Goal: Transaction & Acquisition: Book appointment/travel/reservation

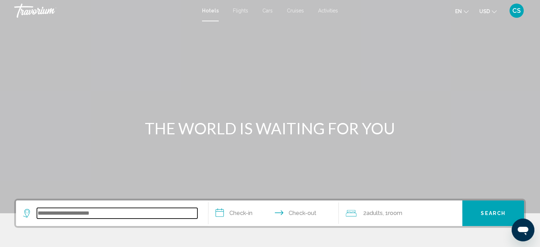
click at [62, 209] on input "Search widget" at bounding box center [117, 213] width 160 height 11
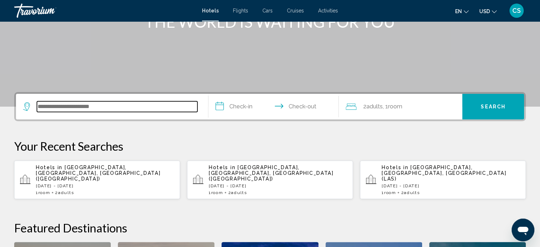
scroll to position [175, 0]
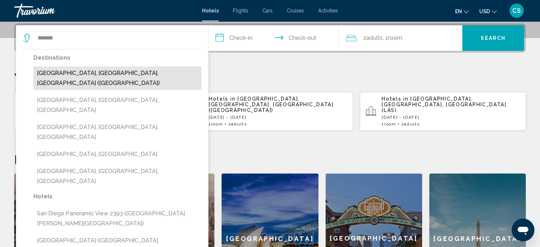
click at [101, 69] on button "[GEOGRAPHIC_DATA], [GEOGRAPHIC_DATA], [GEOGRAPHIC_DATA] ([GEOGRAPHIC_DATA])" at bounding box center [117, 77] width 168 height 23
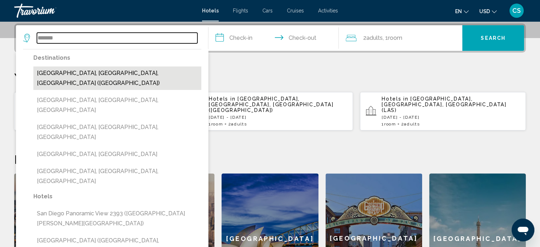
type input "**********"
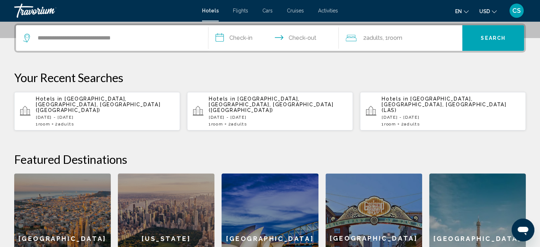
click at [57, 97] on span "Hotels in" at bounding box center [49, 99] width 27 height 6
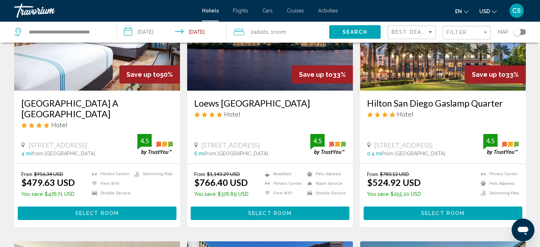
scroll to position [92, 0]
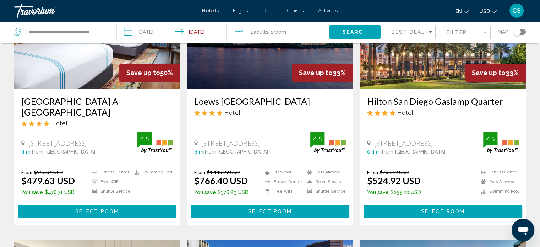
click at [105, 209] on span "Select Room" at bounding box center [97, 212] width 44 height 6
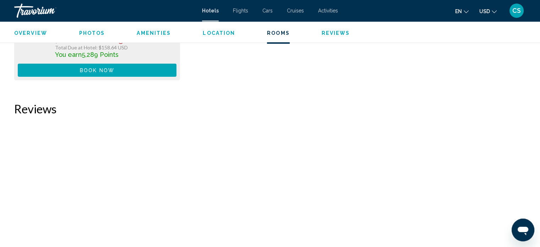
scroll to position [2847, 0]
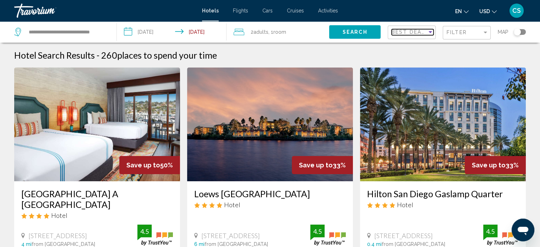
click at [430, 35] on div "Sort by" at bounding box center [430, 32] width 6 height 6
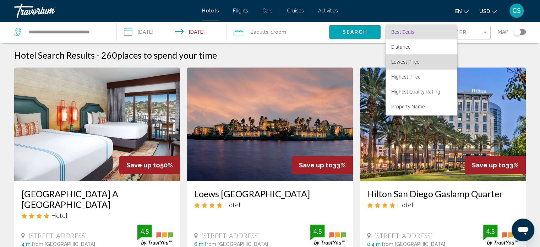
click at [422, 60] on span "Lowest Price" at bounding box center [421, 61] width 60 height 15
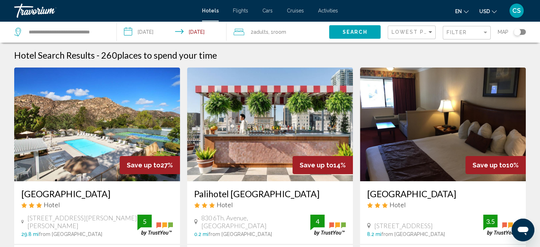
click at [292, 132] on img "Main content" at bounding box center [270, 124] width 166 height 114
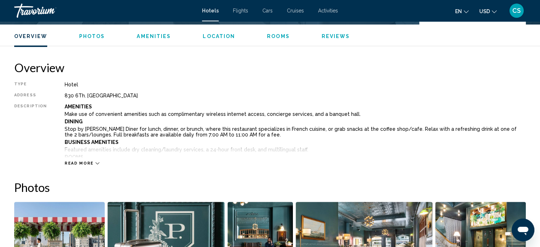
scroll to position [213, 0]
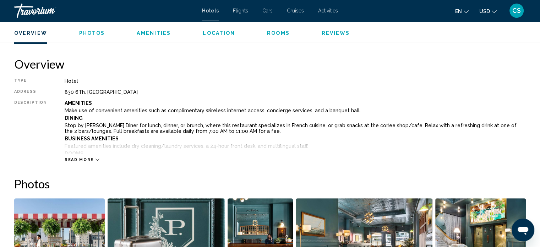
click at [95, 159] on icon "Main content" at bounding box center [97, 160] width 4 height 4
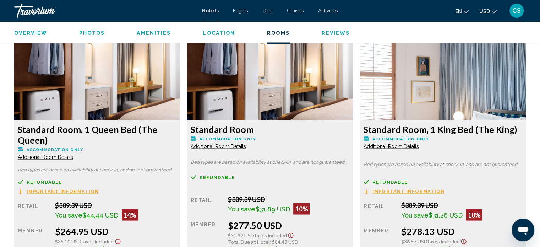
scroll to position [1252, 0]
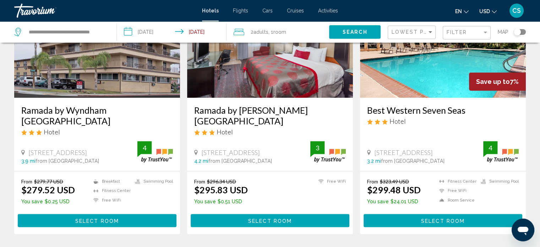
scroll to position [339, 0]
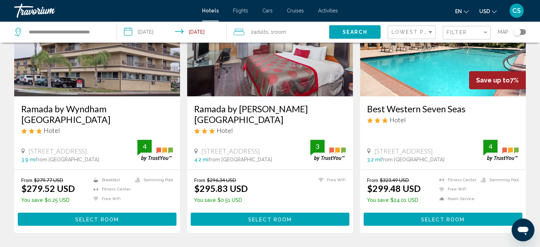
click at [75, 72] on img "Main content" at bounding box center [97, 40] width 166 height 114
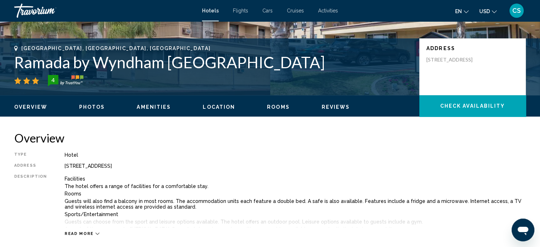
scroll to position [142, 0]
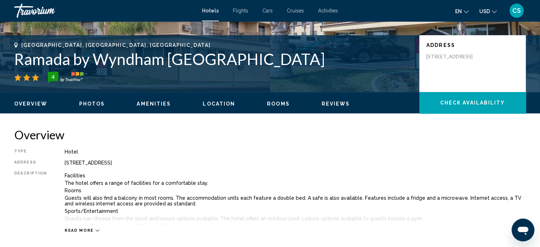
click at [82, 231] on span "Read more" at bounding box center [79, 230] width 29 height 5
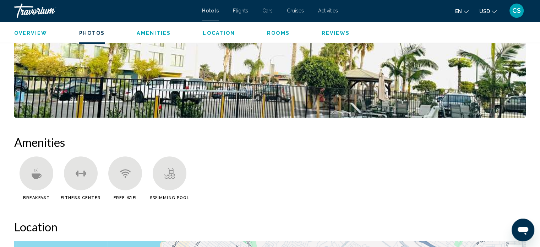
scroll to position [475, 0]
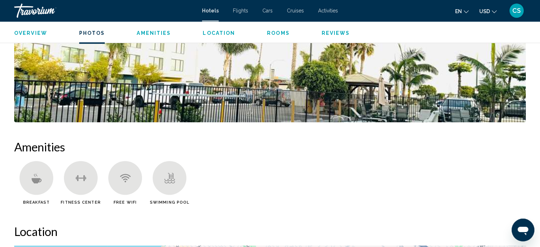
click at [153, 34] on span "Amenities" at bounding box center [154, 33] width 34 height 6
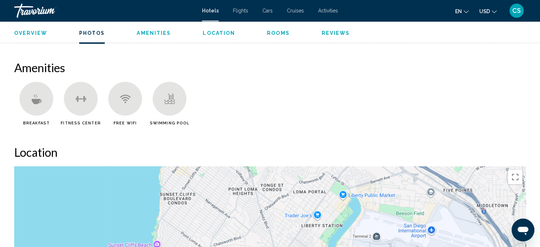
scroll to position [572, 0]
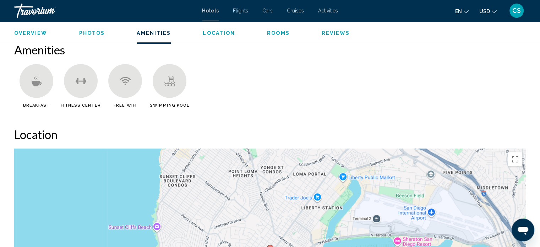
click at [88, 32] on span "Photos" at bounding box center [92, 33] width 26 height 6
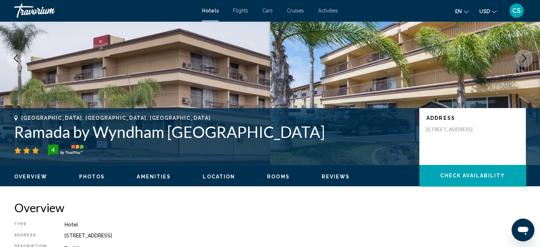
scroll to position [25, 0]
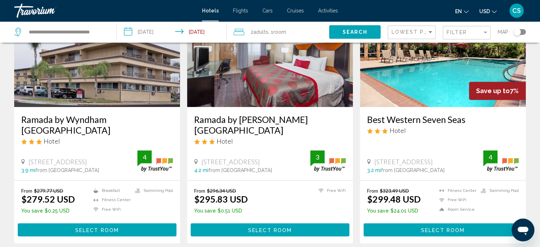
scroll to position [329, 0]
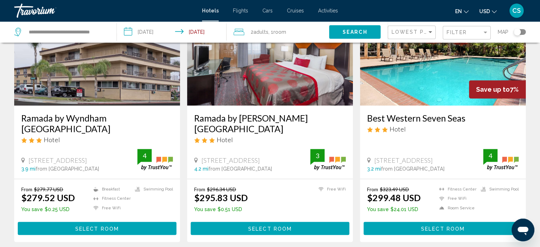
click at [260, 79] on img "Main content" at bounding box center [270, 49] width 166 height 114
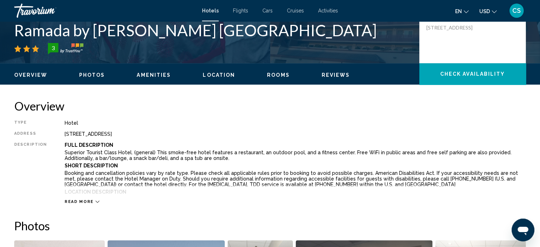
scroll to position [168, 0]
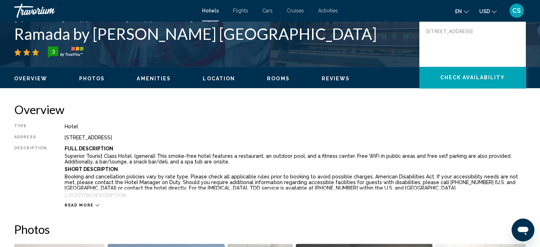
click at [78, 200] on div "Read more" at bounding box center [295, 198] width 461 height 20
click at [76, 204] on span "Read more" at bounding box center [79, 205] width 29 height 5
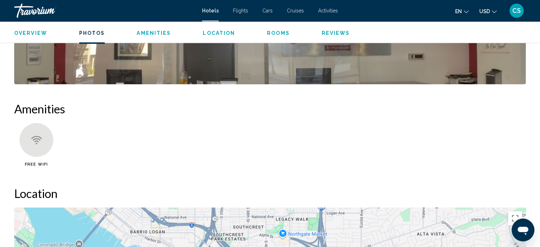
scroll to position [676, 0]
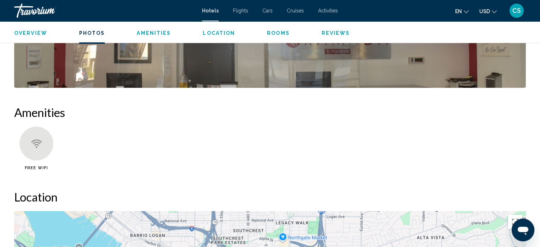
click at [166, 65] on img "Open full-screen image slider" at bounding box center [269, 44] width 511 height 88
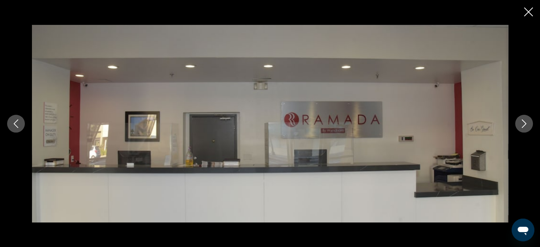
click at [525, 122] on icon "Next image" at bounding box center [524, 123] width 9 height 9
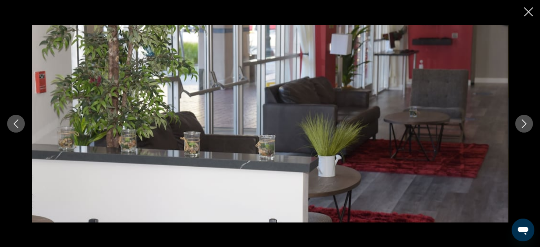
click at [525, 122] on icon "Next image" at bounding box center [524, 123] width 9 height 9
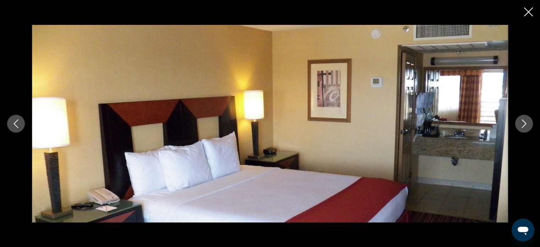
click at [524, 119] on icon "Next image" at bounding box center [524, 123] width 9 height 9
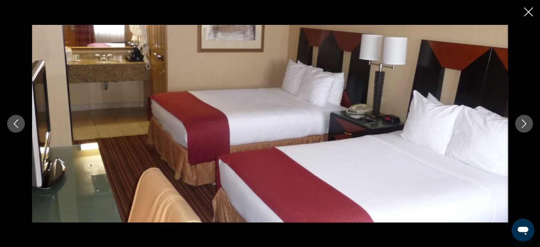
click at [524, 119] on icon "Next image" at bounding box center [524, 123] width 9 height 9
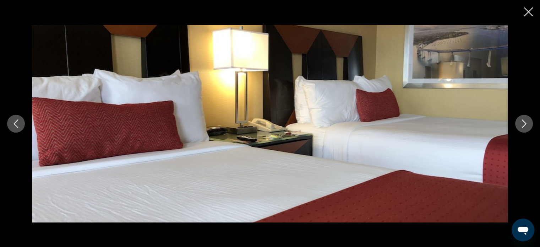
click at [524, 117] on button "Next image" at bounding box center [524, 124] width 18 height 18
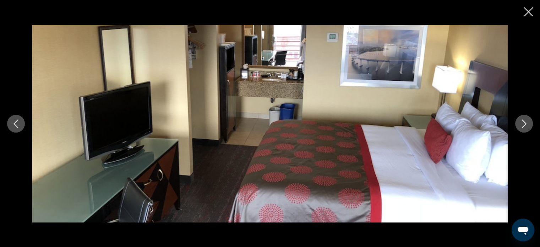
click at [524, 120] on button "Next image" at bounding box center [524, 124] width 18 height 18
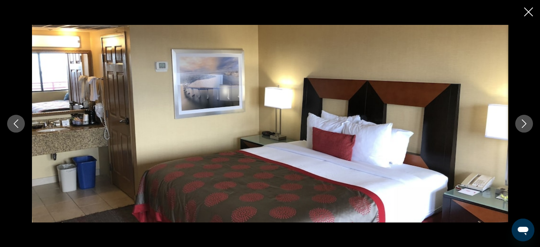
click at [522, 117] on button "Next image" at bounding box center [524, 124] width 18 height 18
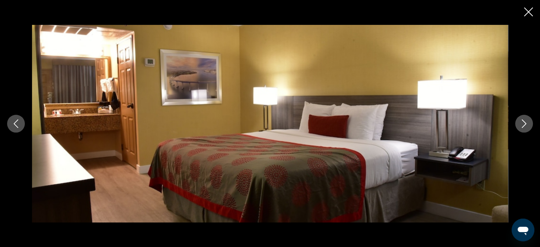
click at [522, 117] on button "Next image" at bounding box center [524, 124] width 18 height 18
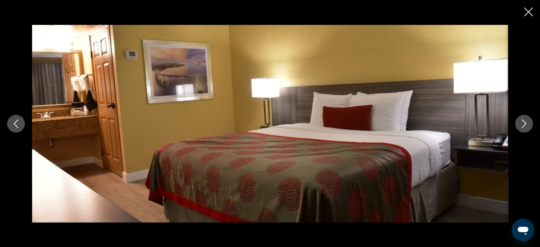
click at [522, 117] on button "Next image" at bounding box center [524, 124] width 18 height 18
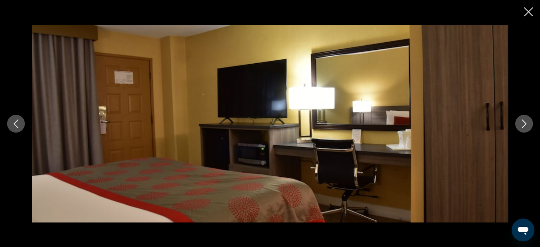
click at [520, 122] on icon "Next image" at bounding box center [524, 123] width 9 height 9
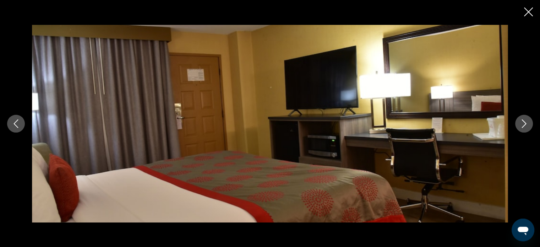
click at [520, 122] on icon "Next image" at bounding box center [524, 123] width 9 height 9
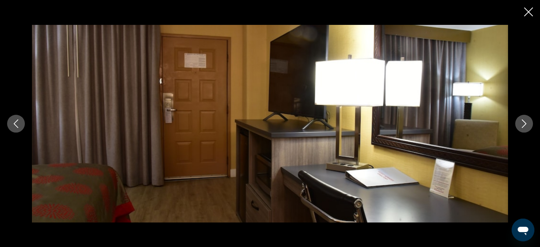
click at [520, 122] on icon "Next image" at bounding box center [524, 123] width 9 height 9
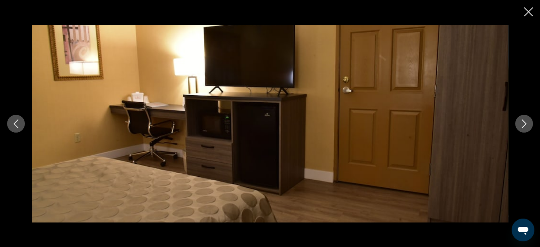
click at [520, 120] on icon "Next image" at bounding box center [524, 123] width 9 height 9
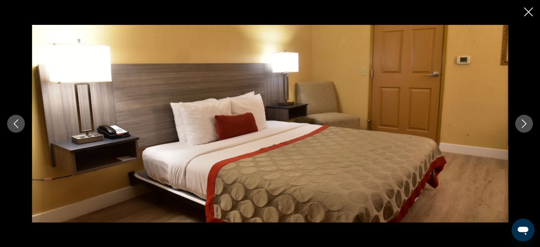
click at [533, 8] on div "Main content" at bounding box center [270, 123] width 540 height 247
click at [529, 11] on icon "Close slideshow" at bounding box center [528, 11] width 9 height 9
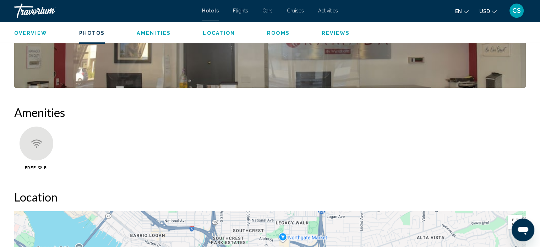
click at [275, 34] on span "Rooms" at bounding box center [278, 33] width 23 height 6
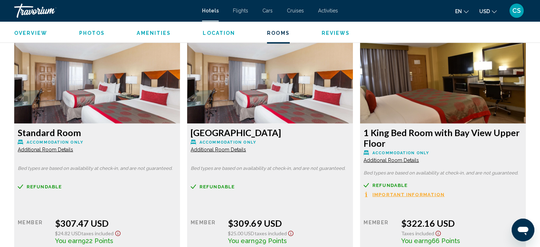
scroll to position [1851, 0]
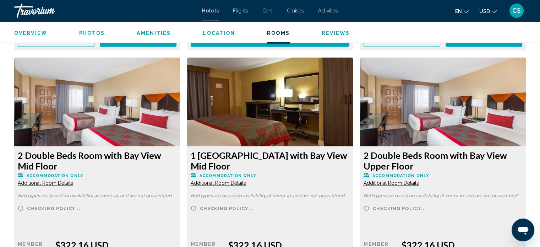
click at [212, 32] on span "Location" at bounding box center [219, 33] width 32 height 6
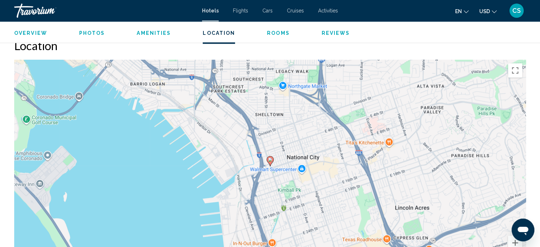
scroll to position [823, 0]
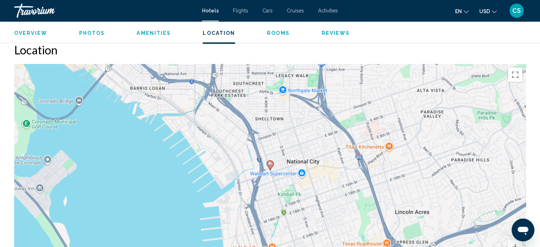
click at [18, 33] on span "Overview" at bounding box center [30, 33] width 33 height 6
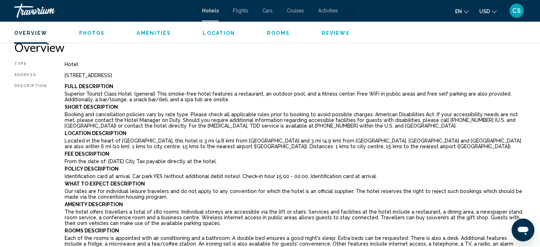
scroll to position [227, 0]
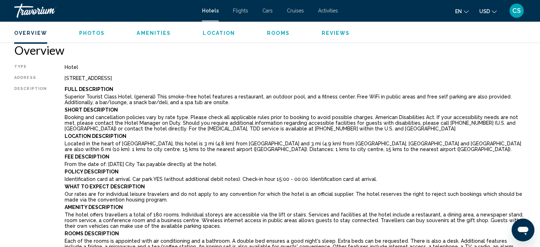
click at [17, 33] on span "Overview" at bounding box center [30, 33] width 33 height 6
click at [213, 10] on span "Hotels" at bounding box center [210, 11] width 17 height 6
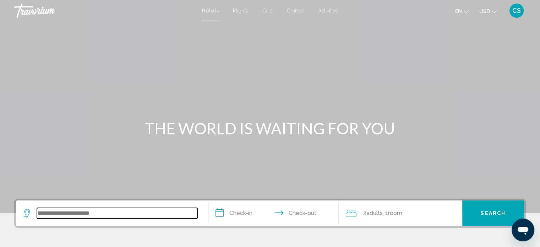
click at [104, 212] on input "Search widget" at bounding box center [117, 213] width 160 height 11
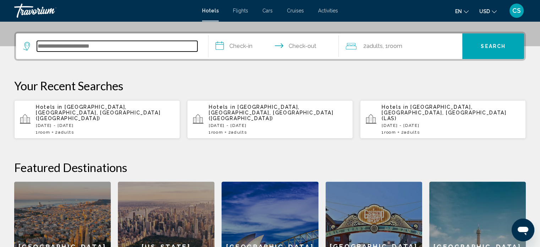
scroll to position [175, 0]
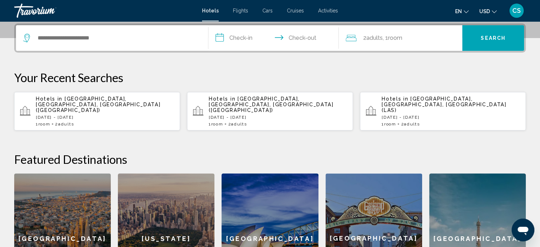
click at [103, 115] on p "[DATE] - [DATE]" at bounding box center [105, 117] width 138 height 5
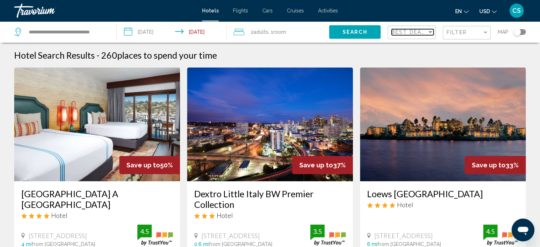
click at [432, 33] on div "Sort by" at bounding box center [430, 32] width 4 height 2
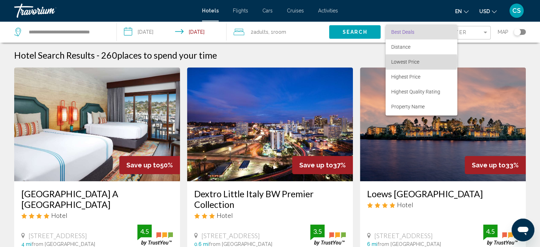
click at [410, 61] on span "Lowest Price" at bounding box center [405, 62] width 28 height 6
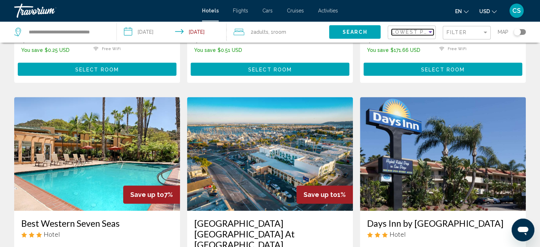
scroll to position [491, 0]
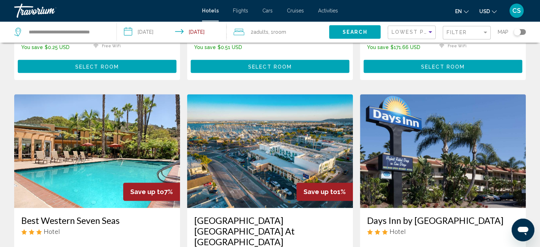
click at [72, 141] on img "Main content" at bounding box center [97, 151] width 166 height 114
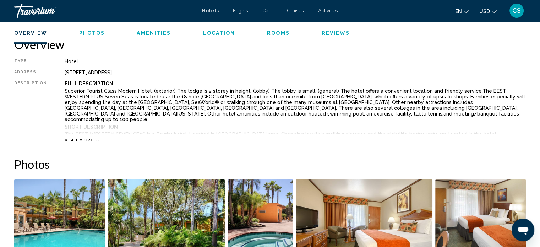
scroll to position [238, 0]
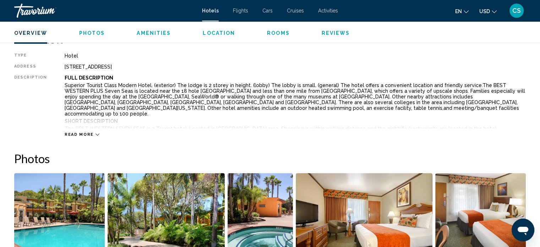
click at [93, 132] on div "Read more" at bounding box center [82, 134] width 35 height 5
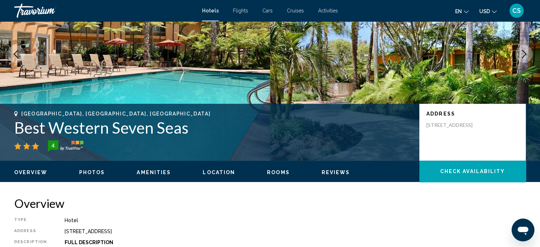
scroll to position [58, 0]
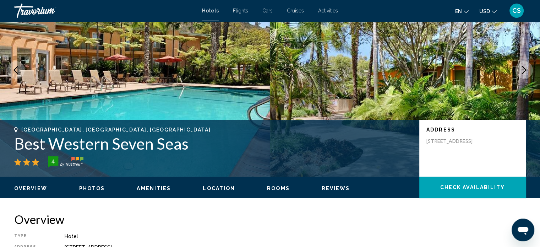
click at [94, 189] on span "Photos" at bounding box center [92, 188] width 26 height 6
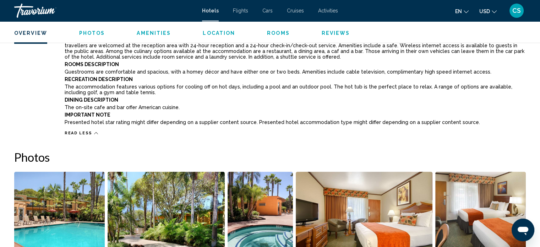
scroll to position [537, 0]
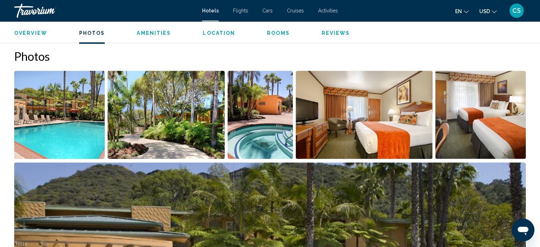
click at [484, 126] on img "Open full-screen image slider" at bounding box center [480, 115] width 90 height 88
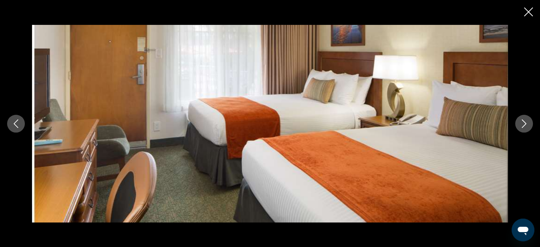
click at [524, 120] on icon "Next image" at bounding box center [524, 123] width 9 height 9
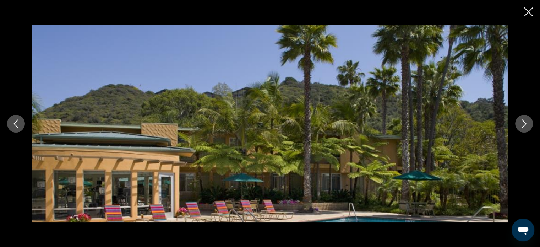
click at [524, 120] on icon "Next image" at bounding box center [524, 123] width 9 height 9
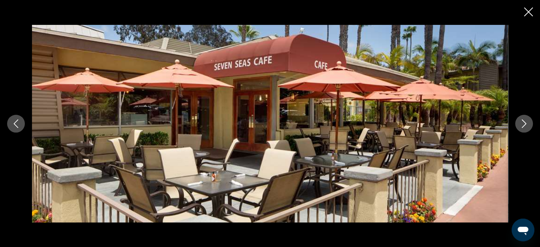
drag, startPoint x: 524, startPoint y: 120, endPoint x: 523, endPoint y: 116, distance: 4.3
click at [523, 116] on button "Next image" at bounding box center [524, 124] width 18 height 18
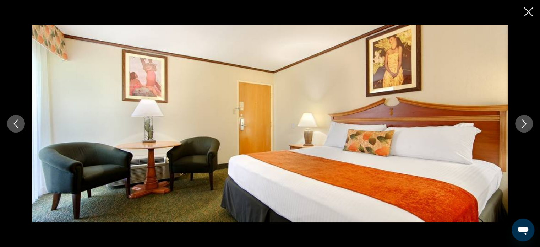
click at [528, 123] on button "Next image" at bounding box center [524, 124] width 18 height 18
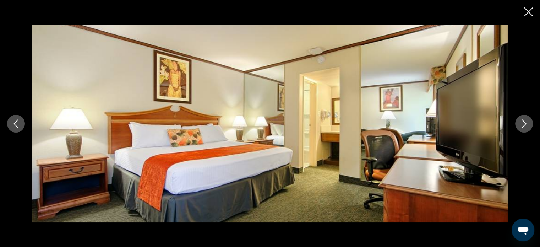
click at [528, 123] on button "Next image" at bounding box center [524, 124] width 18 height 18
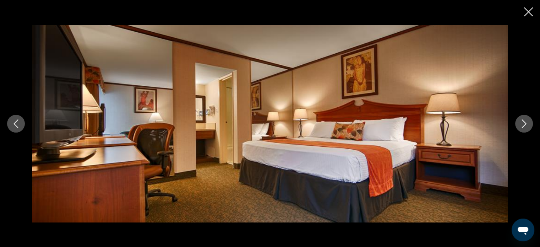
click at [528, 123] on button "Next image" at bounding box center [524, 124] width 18 height 18
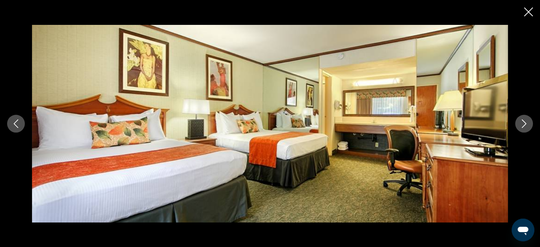
click at [528, 122] on button "Next image" at bounding box center [524, 124] width 18 height 18
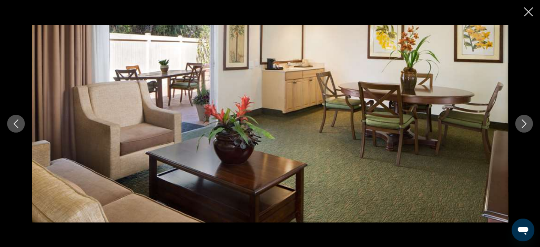
click at [528, 122] on button "Next image" at bounding box center [524, 124] width 18 height 18
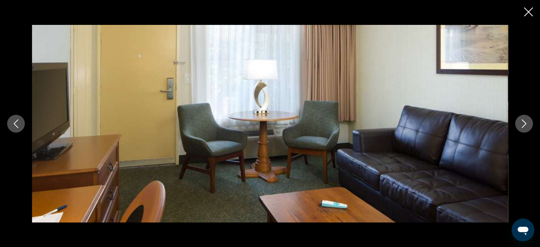
click at [528, 122] on button "Next image" at bounding box center [524, 124] width 18 height 18
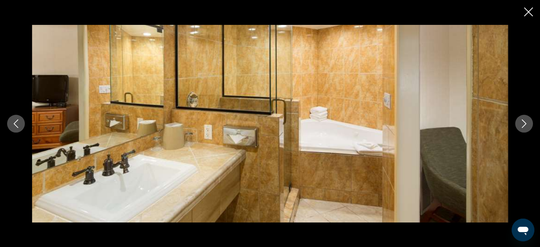
click at [528, 122] on button "Next image" at bounding box center [524, 124] width 18 height 18
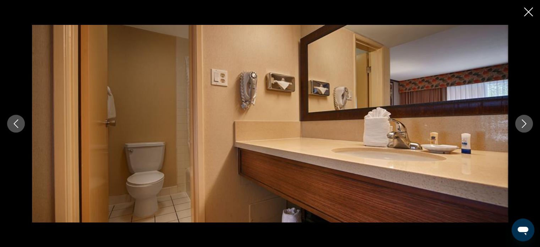
drag, startPoint x: 528, startPoint y: 122, endPoint x: 530, endPoint y: 127, distance: 5.2
click at [530, 127] on button "Next image" at bounding box center [524, 124] width 18 height 18
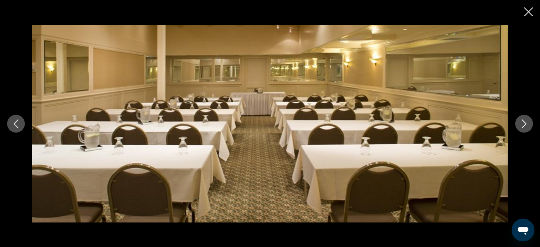
click at [16, 122] on icon "Previous image" at bounding box center [16, 123] width 9 height 9
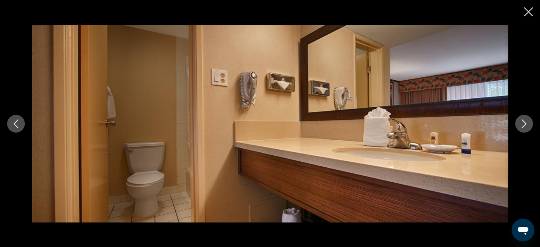
click at [16, 122] on icon "Previous image" at bounding box center [16, 123] width 9 height 9
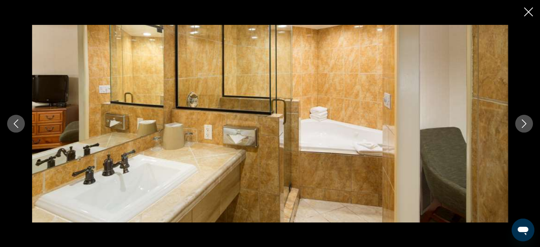
click at [16, 122] on icon "Previous image" at bounding box center [16, 123] width 9 height 9
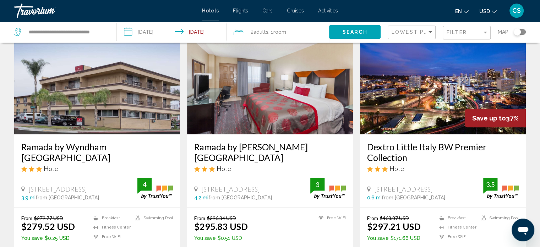
scroll to position [304, 0]
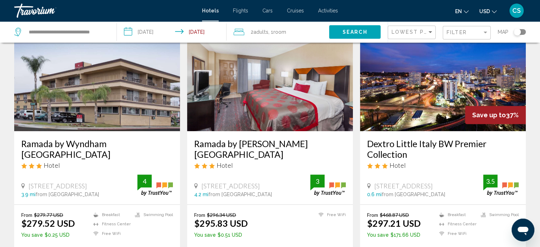
click at [416, 113] on img "Main content" at bounding box center [443, 74] width 166 height 114
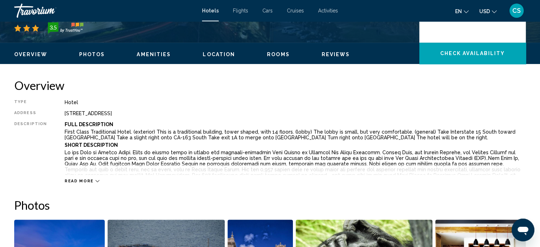
scroll to position [194, 0]
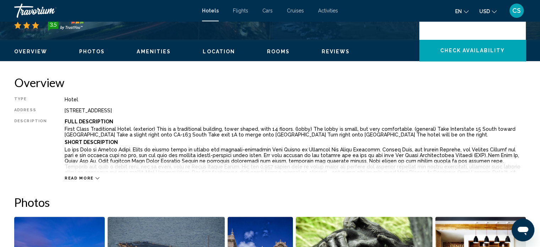
click at [74, 179] on span "Read more" at bounding box center [79, 178] width 29 height 5
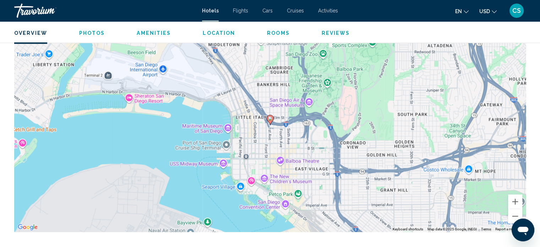
scroll to position [293, 0]
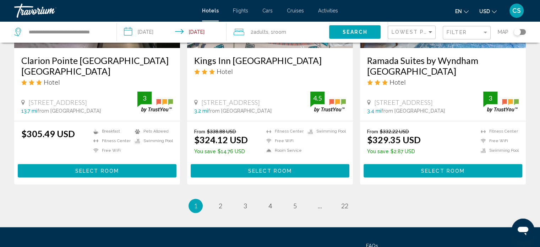
scroll to position [912, 0]
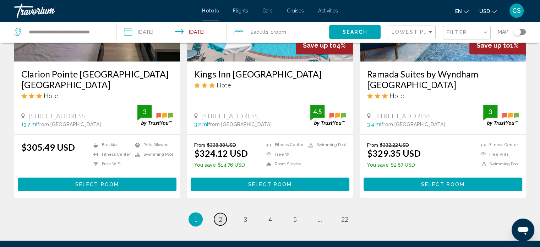
click at [220, 215] on span "2" at bounding box center [221, 219] width 4 height 8
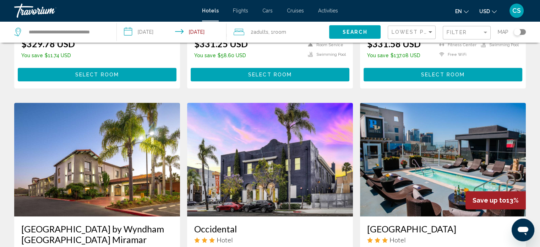
scroll to position [246, 0]
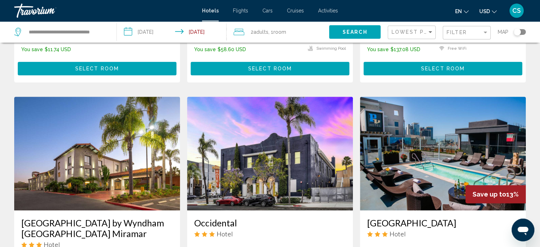
click at [74, 164] on img "Main content" at bounding box center [97, 154] width 166 height 114
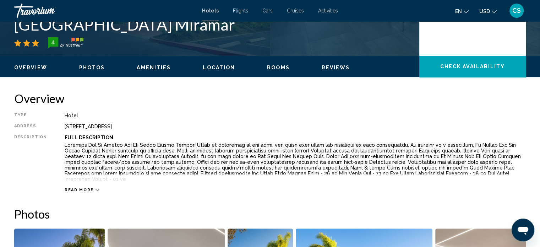
scroll to position [189, 0]
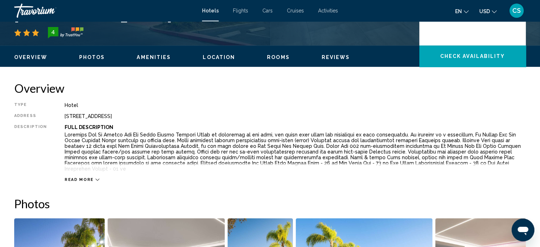
click at [85, 177] on span "Read more" at bounding box center [79, 179] width 29 height 5
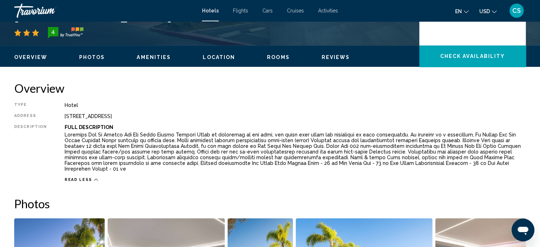
click at [85, 177] on span "Read less" at bounding box center [79, 179] width 28 height 5
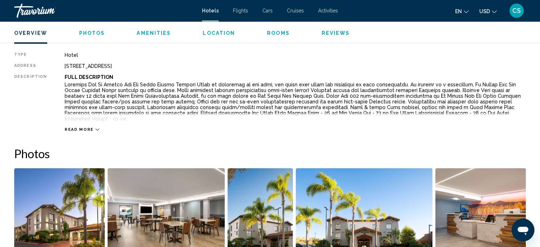
click at [78, 127] on span "Read more" at bounding box center [79, 129] width 29 height 5
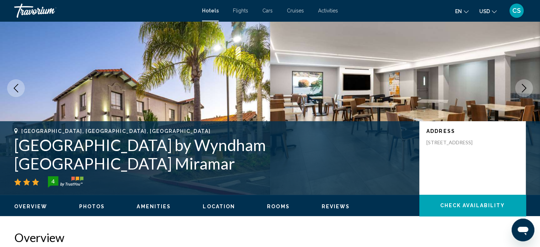
scroll to position [29, 0]
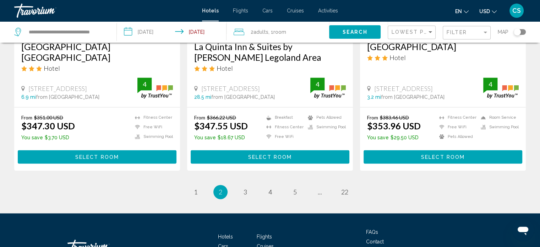
scroll to position [962, 0]
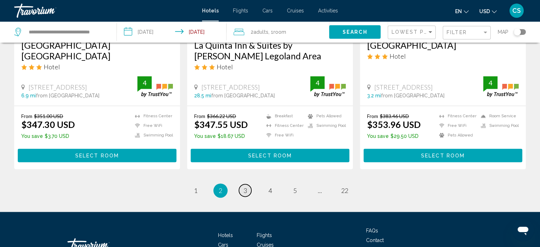
click at [246, 186] on span "3" at bounding box center [245, 190] width 4 height 8
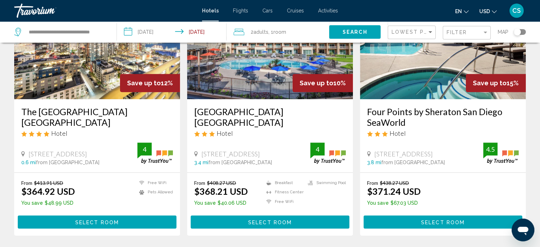
scroll to position [351, 0]
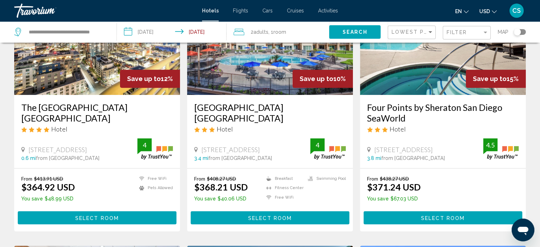
click at [317, 63] on img "Main content" at bounding box center [270, 38] width 166 height 114
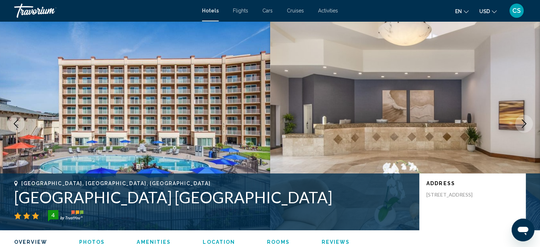
scroll to position [220, 0]
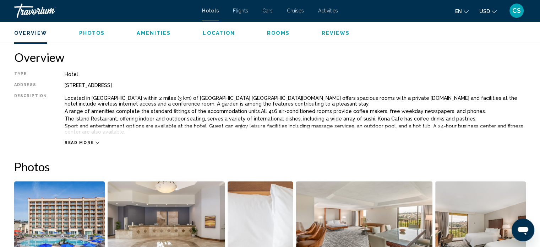
click at [83, 140] on span "Read more" at bounding box center [79, 142] width 29 height 5
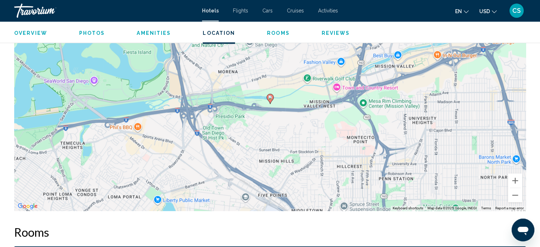
scroll to position [709, 0]
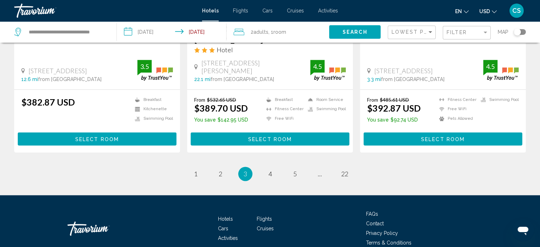
scroll to position [982, 0]
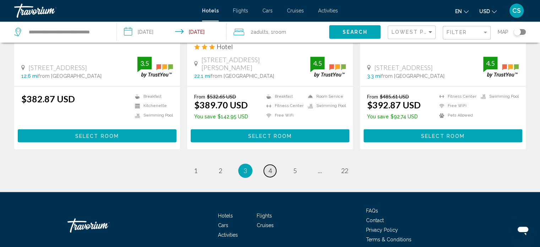
click at [267, 164] on link "page 4" at bounding box center [270, 170] width 12 height 12
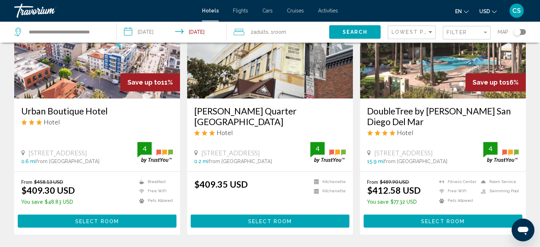
scroll to position [924, 0]
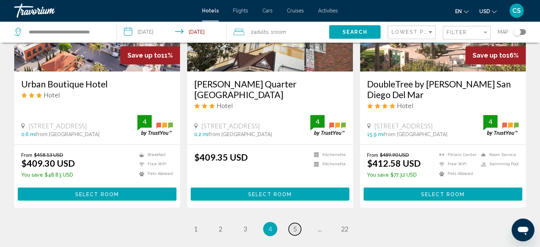
click at [294, 225] on span "5" at bounding box center [295, 229] width 4 height 8
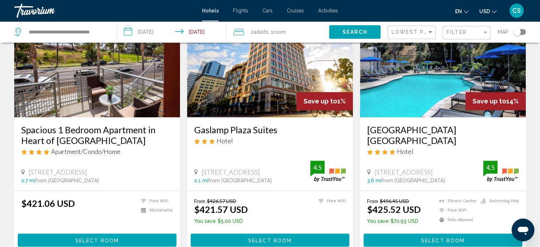
scroll to position [330, 0]
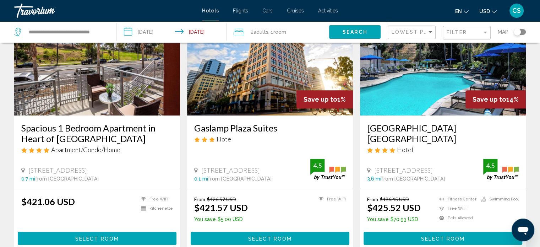
click at [95, 129] on h3 "Spacious 1 Bedroom Apartment in Heart of [GEOGRAPHIC_DATA]" at bounding box center [97, 132] width 152 height 21
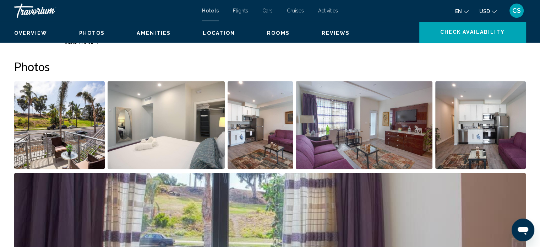
scroll to position [4, 0]
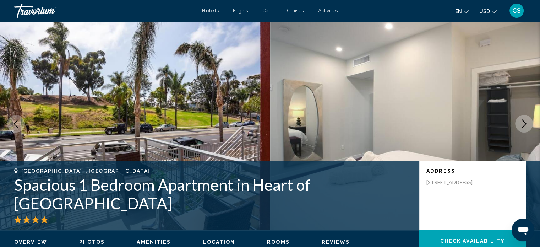
click at [523, 125] on icon "Next image" at bounding box center [524, 123] width 9 height 9
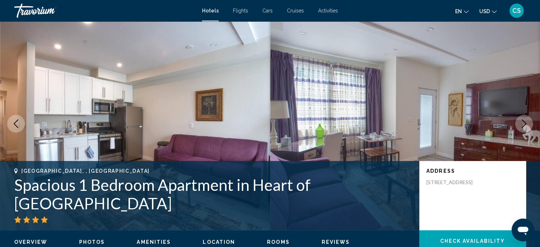
click at [523, 122] on icon "Next image" at bounding box center [524, 123] width 9 height 9
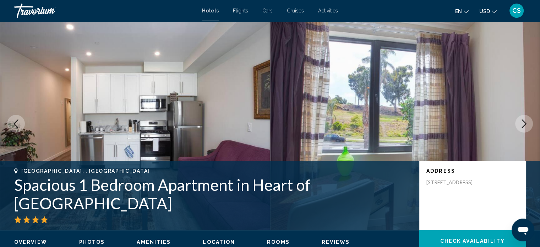
click at [523, 122] on icon "Next image" at bounding box center [524, 123] width 9 height 9
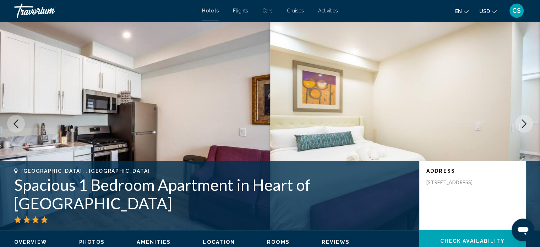
click at [523, 122] on icon "Next image" at bounding box center [524, 123] width 9 height 9
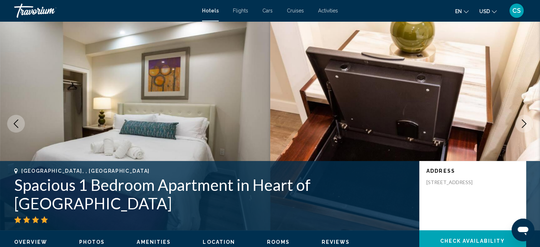
click at [523, 122] on icon "Next image" at bounding box center [524, 123] width 9 height 9
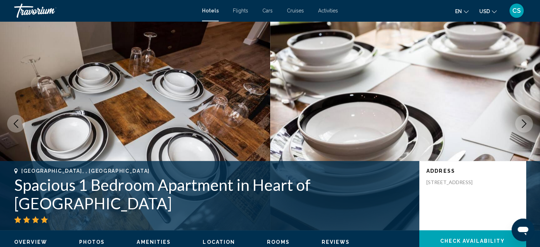
click at [523, 122] on icon "Next image" at bounding box center [524, 123] width 9 height 9
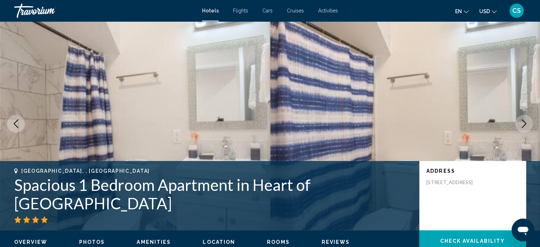
click at [523, 124] on icon "Next image" at bounding box center [524, 123] width 9 height 9
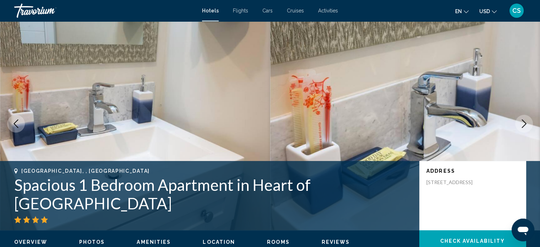
click at [523, 126] on icon "Next image" at bounding box center [524, 123] width 9 height 9
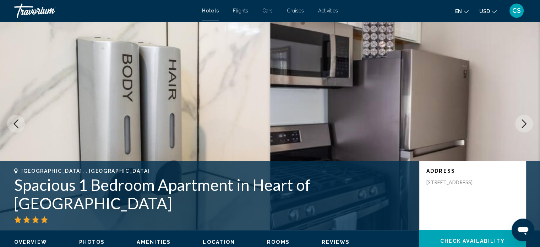
click at [523, 126] on icon "Next image" at bounding box center [524, 123] width 5 height 9
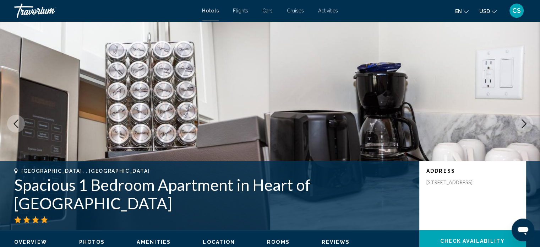
click at [523, 126] on icon "Next image" at bounding box center [524, 123] width 5 height 9
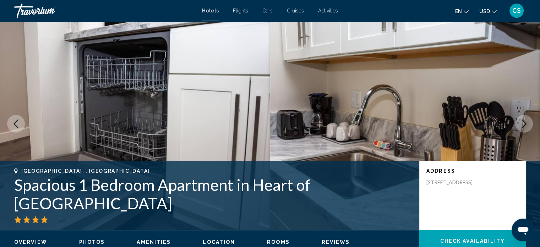
click at [523, 125] on icon "Next image" at bounding box center [524, 123] width 9 height 9
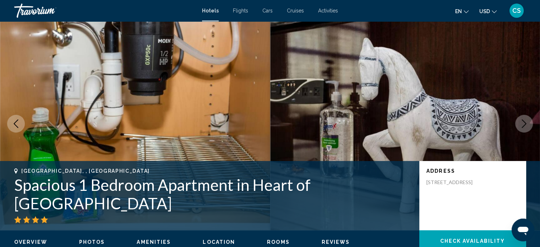
click at [523, 125] on icon "Next image" at bounding box center [524, 123] width 9 height 9
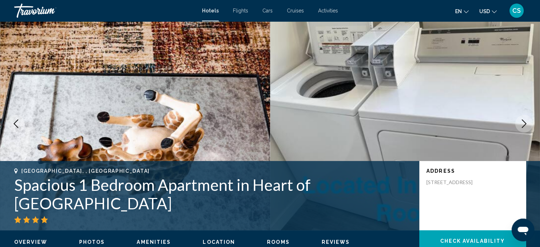
click at [523, 125] on icon "Next image" at bounding box center [524, 123] width 9 height 9
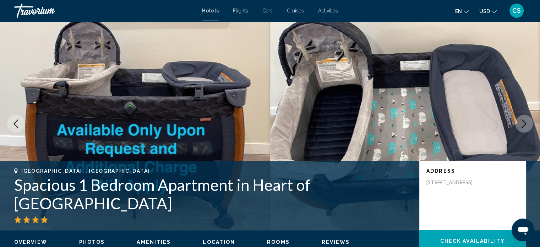
click at [523, 124] on icon "Next image" at bounding box center [524, 123] width 9 height 9
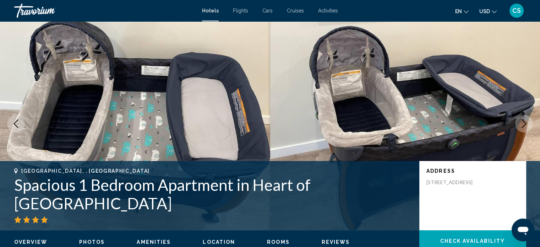
click at [522, 122] on icon "Next image" at bounding box center [524, 123] width 9 height 9
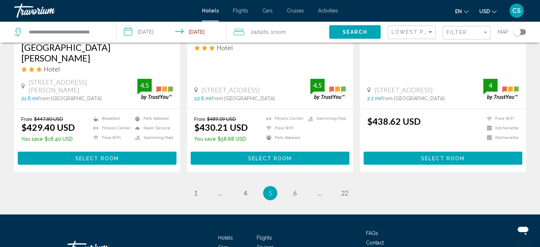
scroll to position [964, 0]
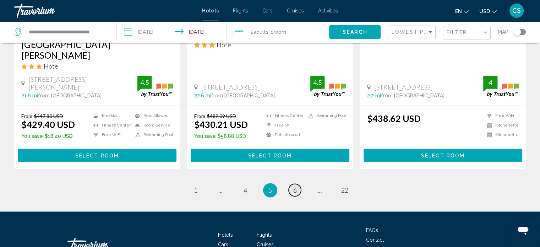
click at [296, 186] on span "6" at bounding box center [295, 190] width 4 height 8
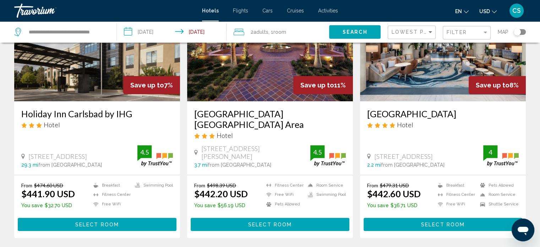
scroll to position [81, 0]
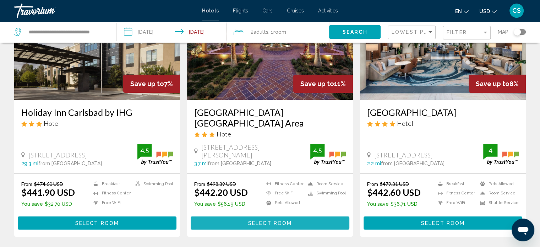
click at [285, 216] on button "Select Room" at bounding box center [270, 222] width 159 height 13
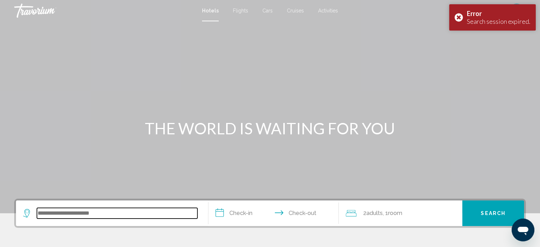
click at [81, 210] on input "Search widget" at bounding box center [117, 213] width 160 height 11
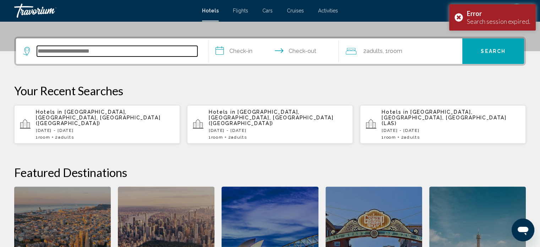
scroll to position [175, 0]
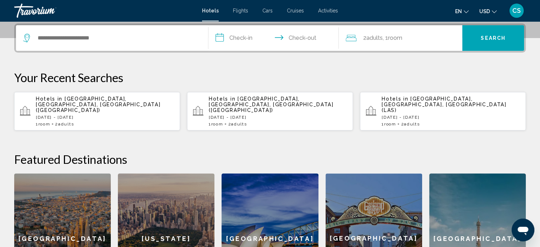
click at [99, 115] on p "[DATE] - [DATE]" at bounding box center [105, 117] width 138 height 5
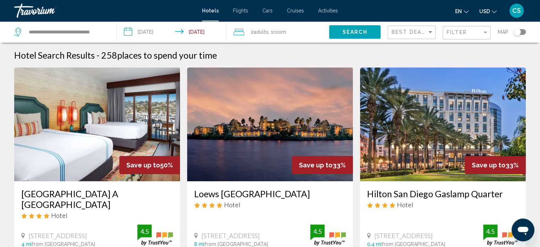
click at [462, 162] on img "Main content" at bounding box center [443, 124] width 166 height 114
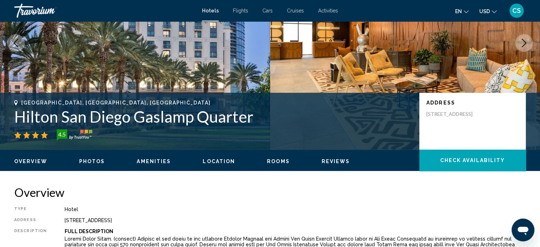
scroll to position [45, 0]
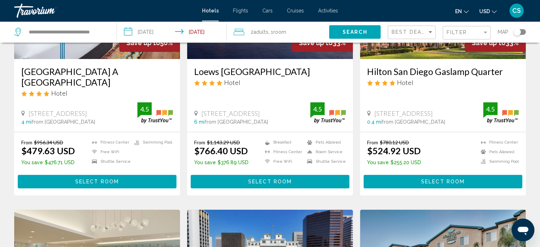
scroll to position [116, 0]
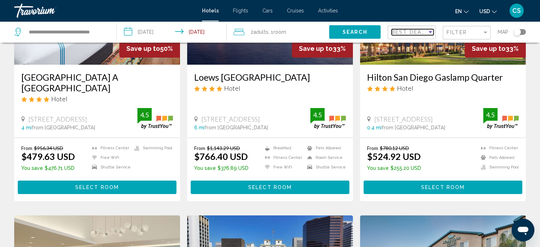
click at [427, 34] on div "Sort by" at bounding box center [430, 32] width 6 height 6
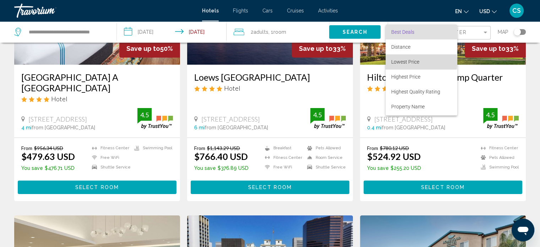
click at [409, 62] on span "Lowest Price" at bounding box center [405, 62] width 28 height 6
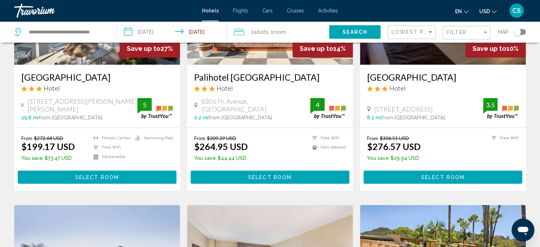
click at [344, 32] on span "Search" at bounding box center [354, 32] width 25 height 6
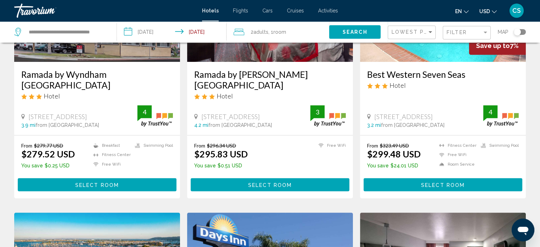
scroll to position [374, 0]
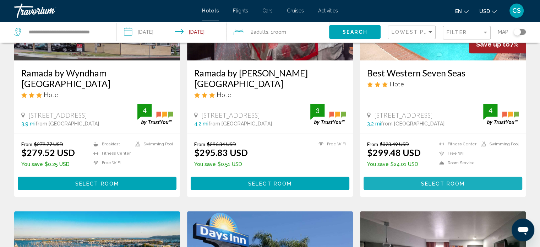
click at [459, 184] on span "Select Room" at bounding box center [443, 183] width 44 height 6
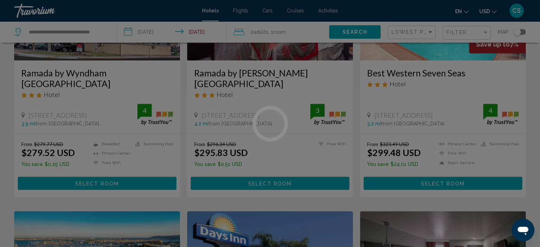
scroll to position [4, 0]
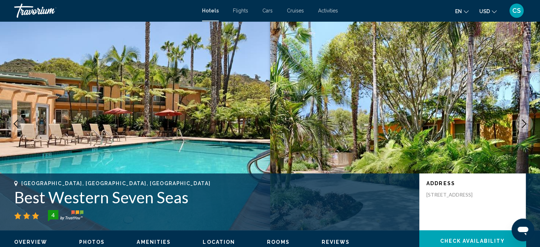
click at [331, 239] on span "Reviews" at bounding box center [336, 242] width 28 height 6
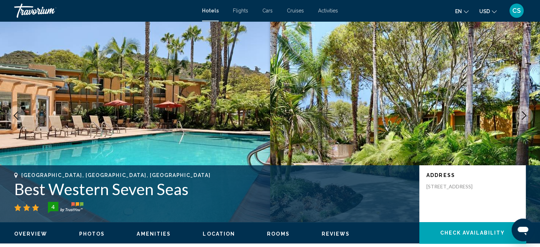
scroll to position [0, 0]
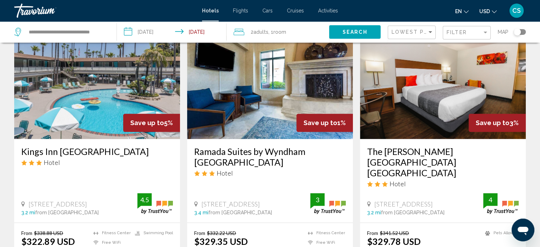
scroll to position [839, 0]
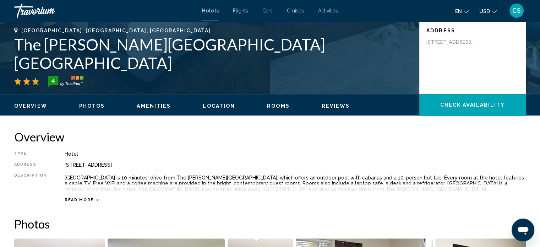
scroll to position [145, 0]
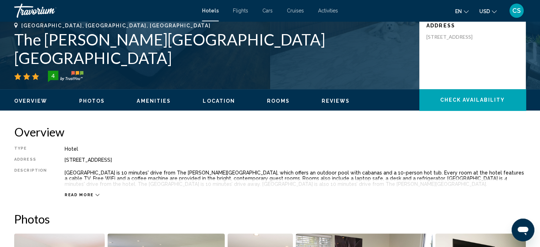
click at [95, 197] on button "Read more" at bounding box center [82, 194] width 35 height 5
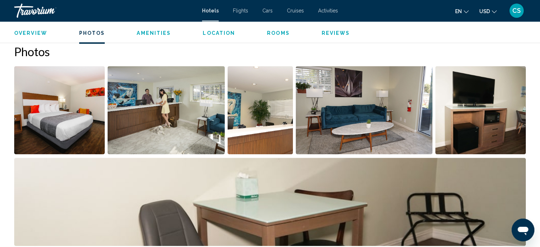
scroll to position [307, 0]
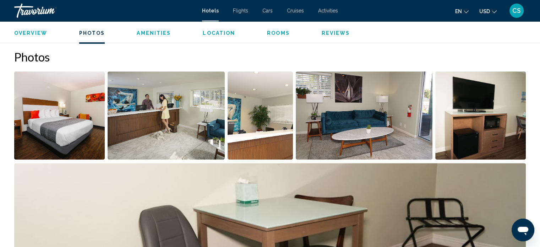
click at [490, 114] on img "Open full-screen image slider" at bounding box center [480, 115] width 90 height 88
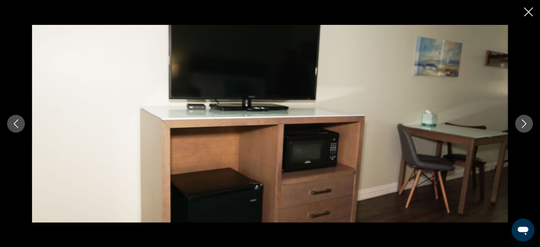
scroll to position [389, 0]
click at [528, 123] on icon "Next image" at bounding box center [524, 123] width 9 height 9
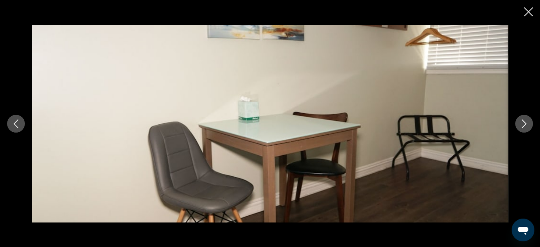
click at [528, 126] on button "Next image" at bounding box center [524, 124] width 18 height 18
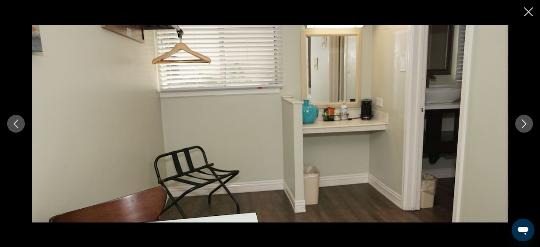
click at [528, 126] on button "Next image" at bounding box center [524, 124] width 18 height 18
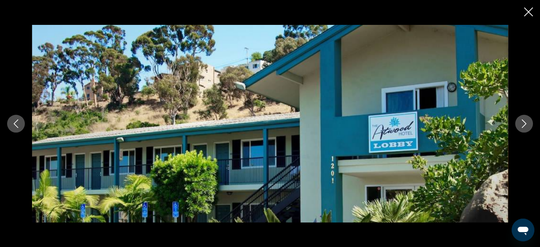
click at [528, 124] on button "Next image" at bounding box center [524, 124] width 18 height 18
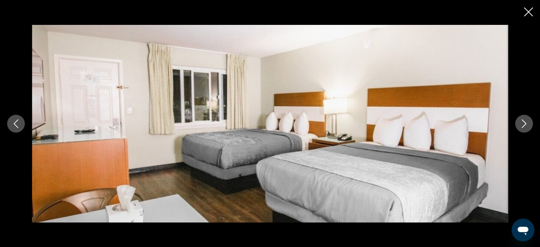
click at [527, 123] on icon "Next image" at bounding box center [524, 123] width 9 height 9
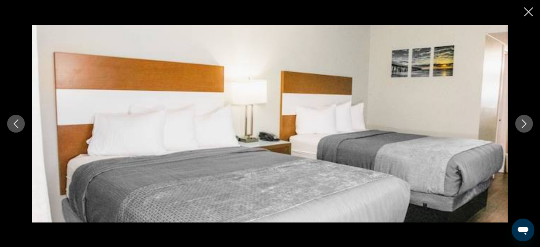
click at [527, 123] on icon "Next image" at bounding box center [524, 123] width 9 height 9
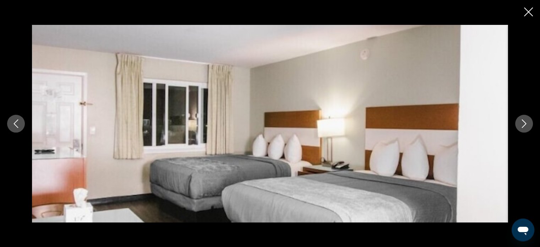
click at [527, 122] on icon "Next image" at bounding box center [524, 123] width 9 height 9
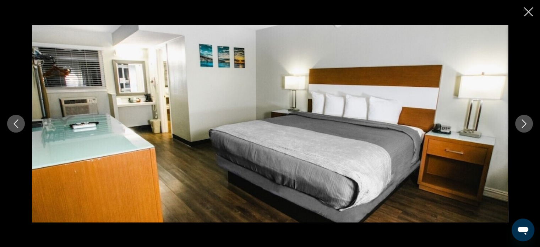
click at [527, 122] on icon "Next image" at bounding box center [524, 123] width 9 height 9
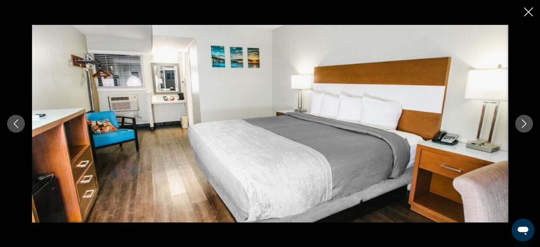
click at [526, 122] on icon "Next image" at bounding box center [524, 123] width 9 height 9
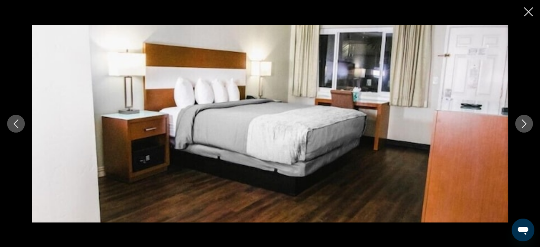
click at [526, 122] on icon "Next image" at bounding box center [524, 123] width 9 height 9
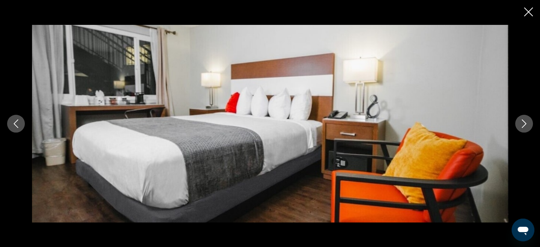
click at [526, 122] on icon "Next image" at bounding box center [524, 123] width 9 height 9
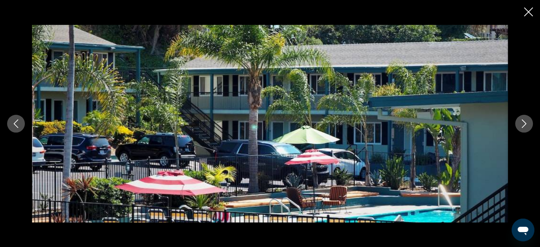
click at [526, 122] on icon "Next image" at bounding box center [524, 123] width 9 height 9
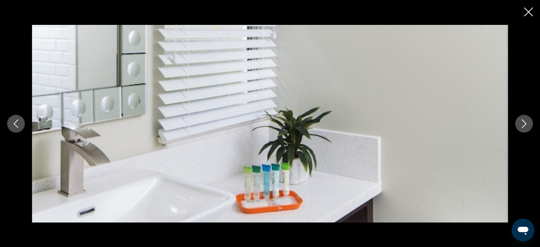
click at [526, 122] on icon "Next image" at bounding box center [524, 123] width 9 height 9
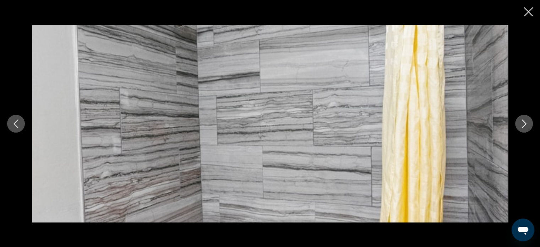
click at [526, 122] on icon "Next image" at bounding box center [524, 123] width 9 height 9
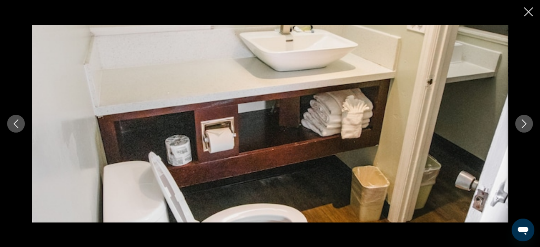
click at [526, 122] on icon "Next image" at bounding box center [524, 123] width 9 height 9
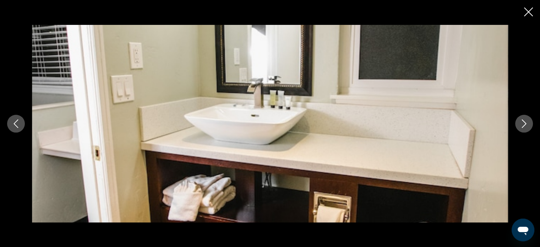
click at [14, 126] on icon "Previous image" at bounding box center [16, 123] width 9 height 9
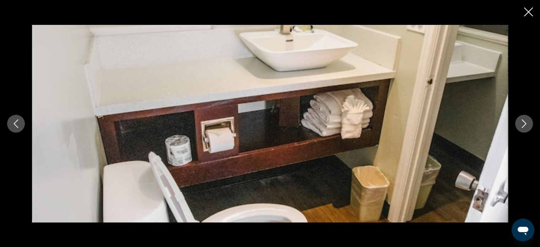
click at [525, 123] on icon "Next image" at bounding box center [524, 123] width 9 height 9
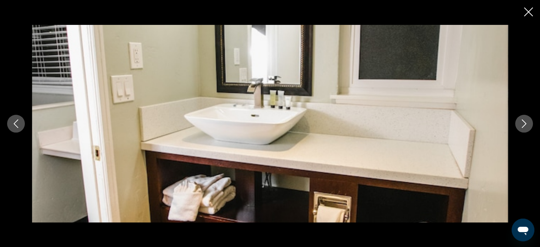
click at [525, 123] on icon "Next image" at bounding box center [524, 123] width 9 height 9
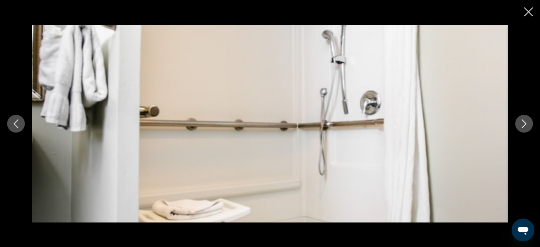
drag, startPoint x: 525, startPoint y: 123, endPoint x: 524, endPoint y: 119, distance: 4.3
click at [524, 119] on icon "Next image" at bounding box center [524, 123] width 9 height 9
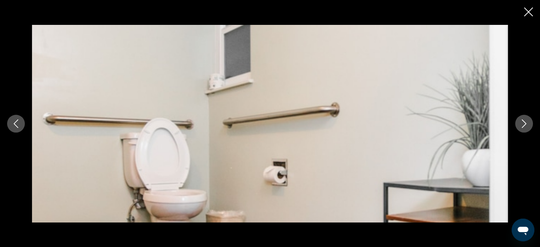
click at [524, 119] on icon "Next image" at bounding box center [524, 123] width 9 height 9
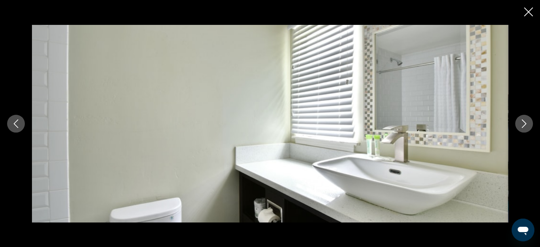
click at [524, 119] on icon "Next image" at bounding box center [524, 123] width 9 height 9
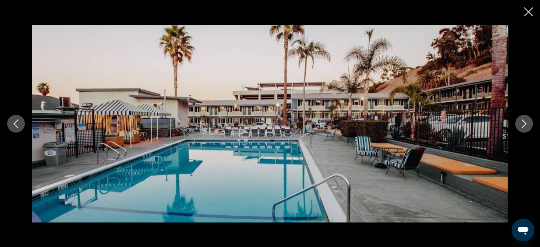
click at [524, 119] on button "Next image" at bounding box center [524, 124] width 18 height 18
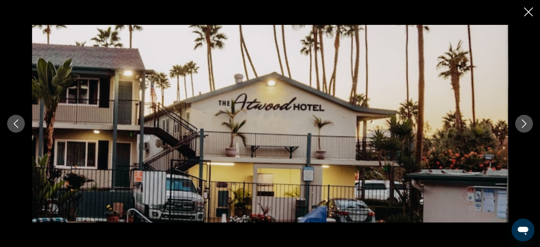
click at [524, 119] on button "Next image" at bounding box center [524, 124] width 18 height 18
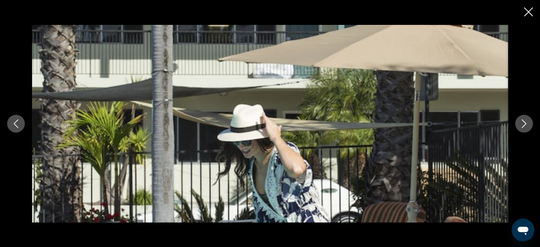
click at [524, 119] on button "Next image" at bounding box center [524, 124] width 18 height 18
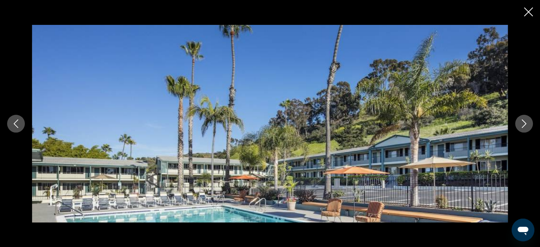
click at [523, 117] on button "Next image" at bounding box center [524, 124] width 18 height 18
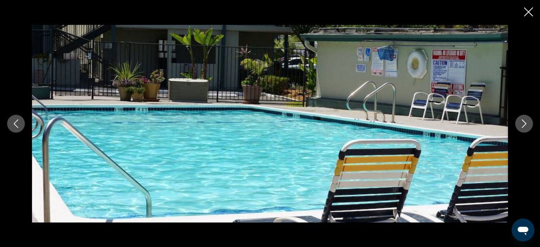
click at [523, 117] on button "Next image" at bounding box center [524, 124] width 18 height 18
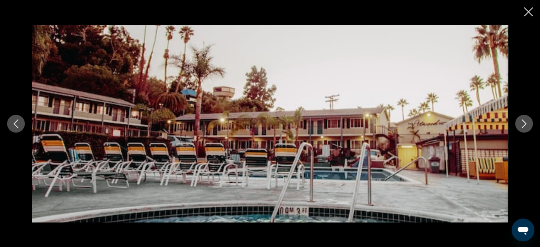
click at [523, 117] on button "Next image" at bounding box center [524, 124] width 18 height 18
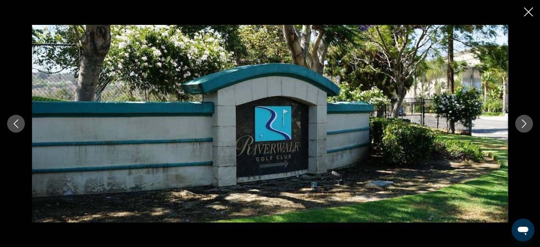
click at [523, 117] on button "Next image" at bounding box center [524, 124] width 18 height 18
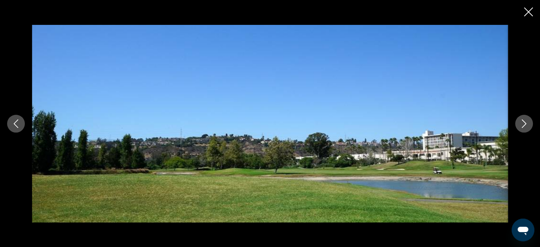
click at [523, 117] on button "Next image" at bounding box center [524, 124] width 18 height 18
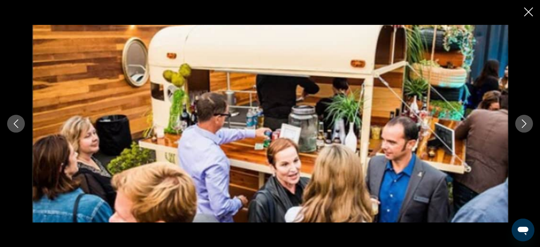
click at [523, 117] on button "Next image" at bounding box center [524, 124] width 18 height 18
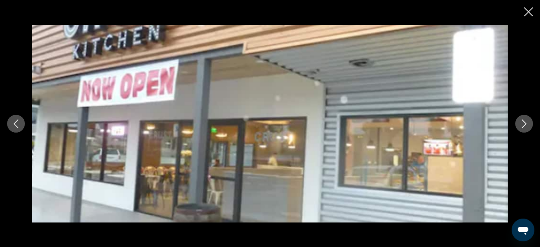
click at [523, 117] on button "Next image" at bounding box center [524, 124] width 18 height 18
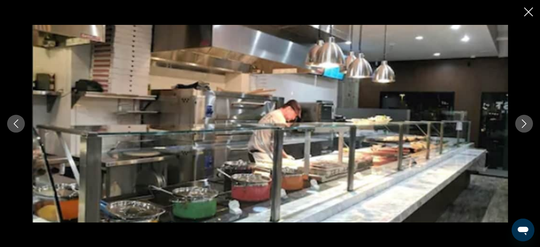
scroll to position [0, 0]
click at [527, 123] on icon "Next image" at bounding box center [524, 123] width 9 height 9
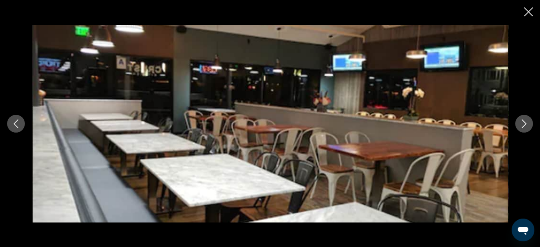
click at [527, 123] on icon "Next image" at bounding box center [524, 123] width 9 height 9
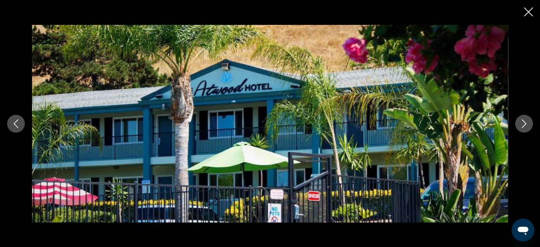
click at [527, 123] on icon "Next image" at bounding box center [524, 123] width 9 height 9
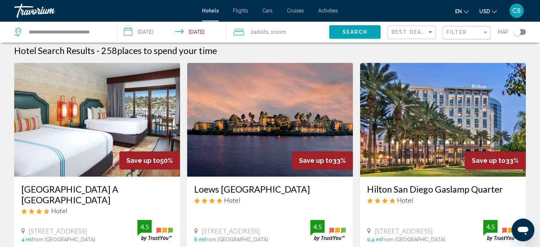
scroll to position [6, 0]
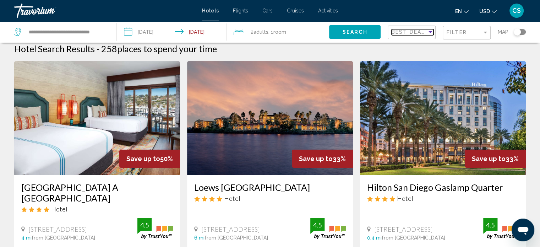
click at [432, 32] on div "Sort by" at bounding box center [430, 32] width 6 height 6
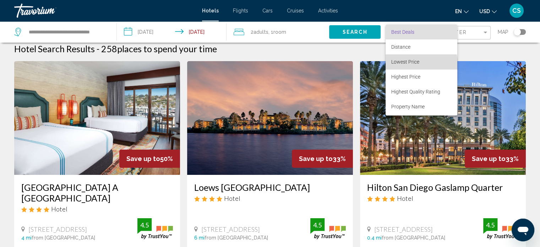
click at [415, 65] on span "Lowest Price" at bounding box center [421, 61] width 60 height 15
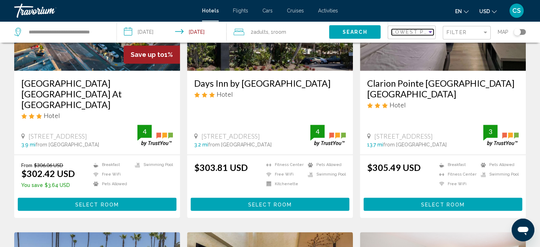
scroll to position [631, 0]
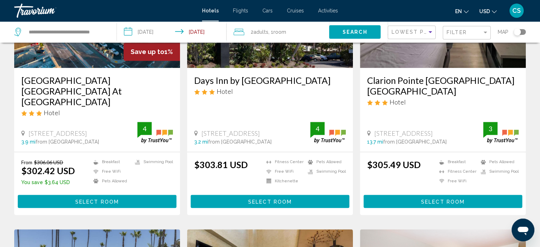
click at [95, 198] on span "Select Room" at bounding box center [97, 201] width 44 height 6
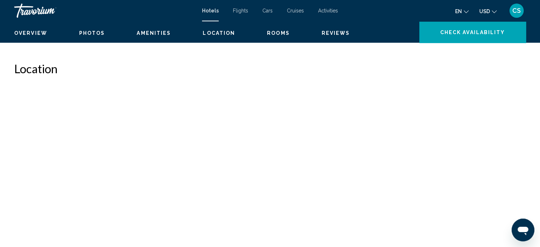
scroll to position [4, 0]
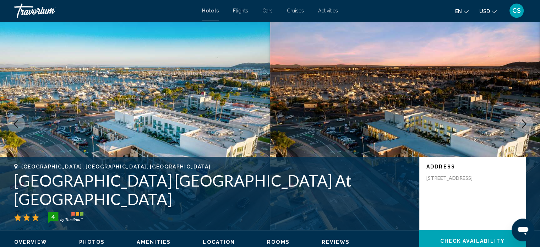
click at [273, 242] on span "Rooms" at bounding box center [278, 242] width 23 height 6
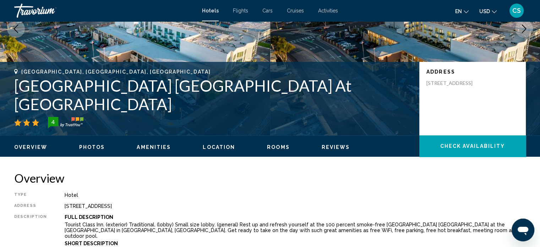
scroll to position [104, 0]
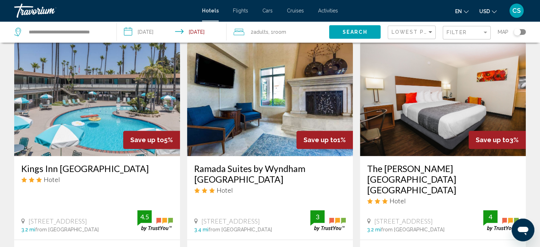
scroll to position [785, 0]
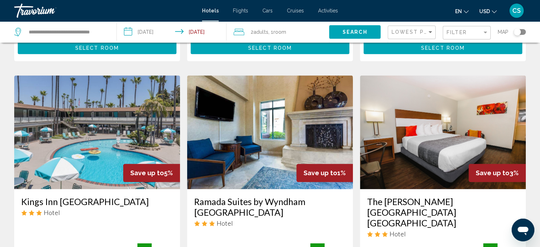
click at [243, 122] on img "Main content" at bounding box center [270, 132] width 166 height 114
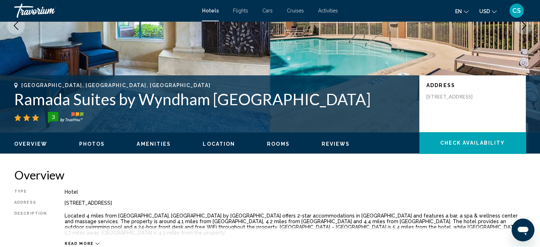
scroll to position [128, 0]
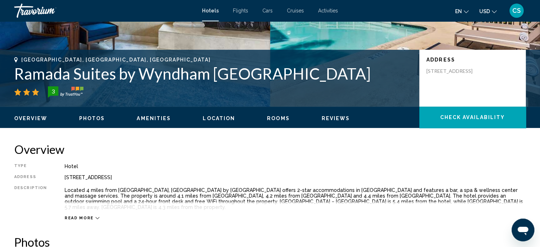
click at [90, 220] on div "Read more" at bounding box center [82, 217] width 35 height 5
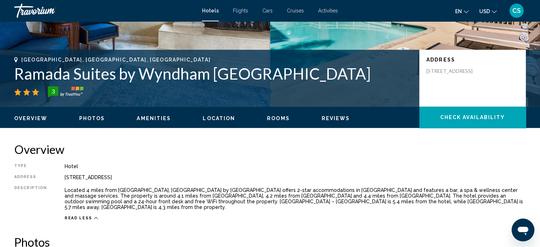
click at [274, 117] on span "Rooms" at bounding box center [278, 118] width 23 height 6
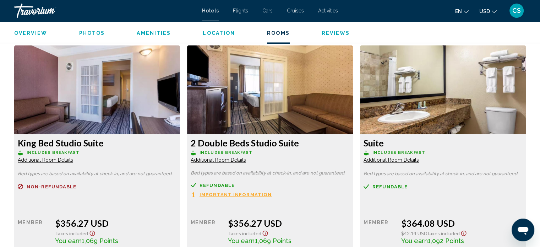
scroll to position [1181, 0]
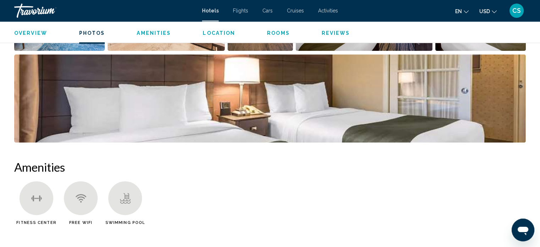
scroll to position [399, 0]
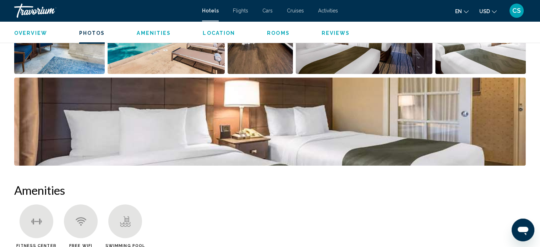
click at [148, 31] on span "Amenities" at bounding box center [154, 33] width 34 height 6
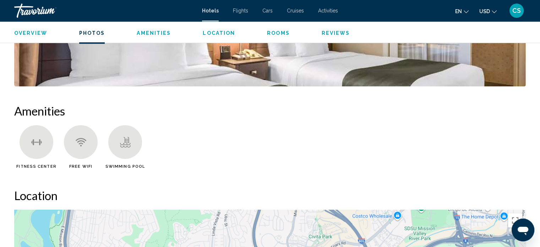
scroll to position [538, 0]
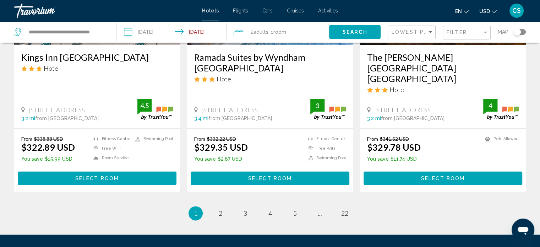
scroll to position [935, 0]
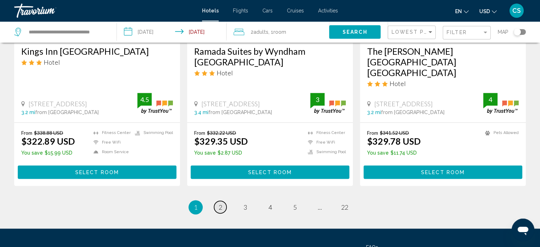
click at [220, 203] on span "2" at bounding box center [221, 207] width 4 height 8
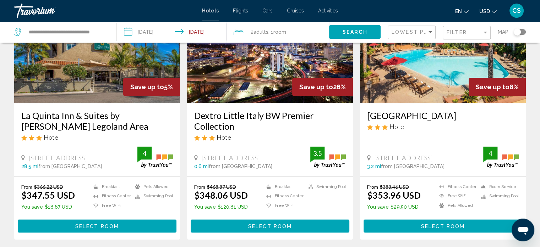
scroll to position [893, 0]
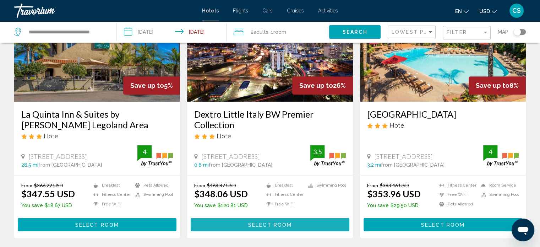
click at [280, 221] on span "Select Room" at bounding box center [270, 224] width 44 height 6
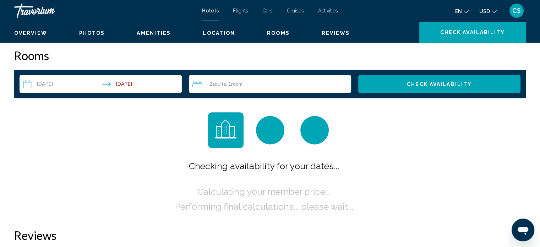
scroll to position [4, 0]
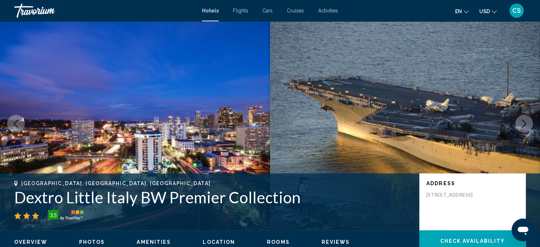
click at [329, 242] on span "Reviews" at bounding box center [336, 242] width 28 height 6
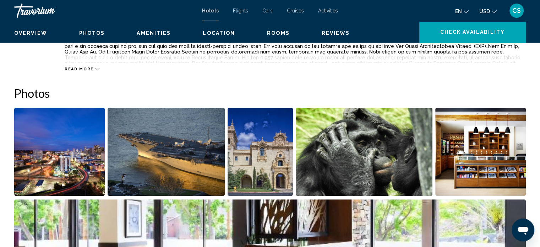
scroll to position [208, 0]
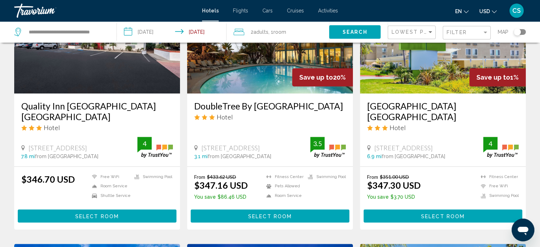
scroll to position [638, 0]
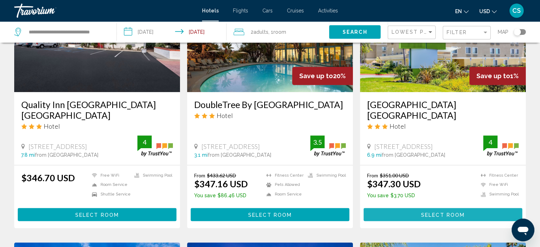
click at [450, 208] on button "Select Room" at bounding box center [442, 214] width 159 height 13
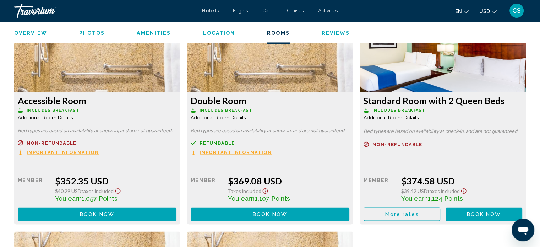
scroll to position [1229, 0]
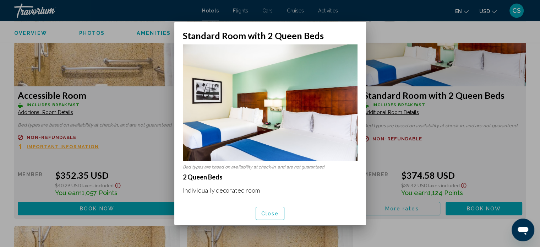
scroll to position [0, 0]
click at [270, 211] on span "Close" at bounding box center [270, 213] width 18 height 6
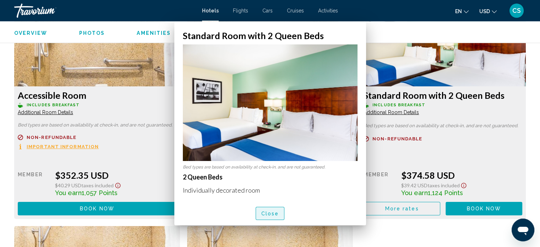
scroll to position [1229, 0]
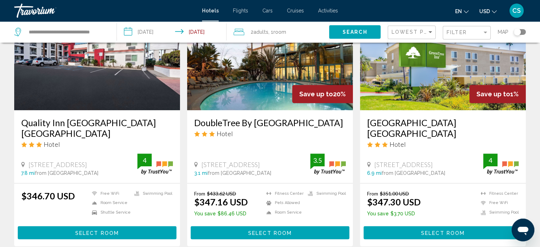
scroll to position [626, 0]
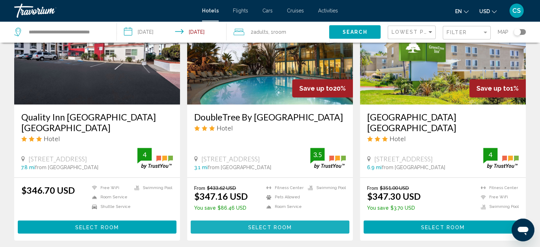
click at [281, 224] on span "Select Room" at bounding box center [270, 227] width 44 height 6
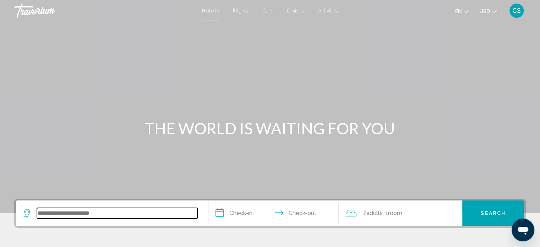
click at [61, 212] on input "Search widget" at bounding box center [117, 213] width 160 height 11
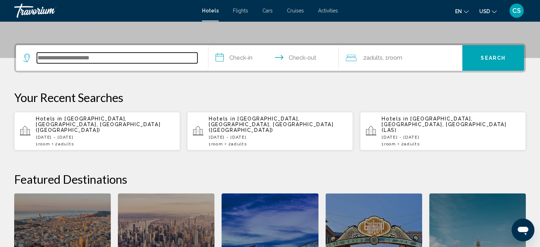
scroll to position [175, 0]
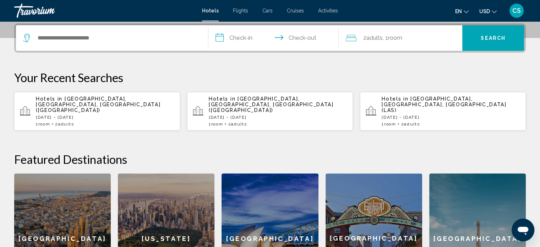
drag, startPoint x: 62, startPoint y: 213, endPoint x: 85, endPoint y: 206, distance: 23.7
click at [62, 213] on div "[GEOGRAPHIC_DATA]" at bounding box center [62, 238] width 97 height 130
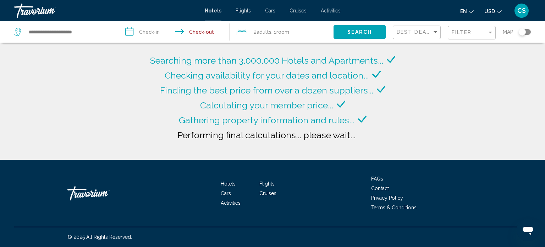
drag, startPoint x: 4, startPoint y: 24, endPoint x: 0, endPoint y: 25, distance: 3.7
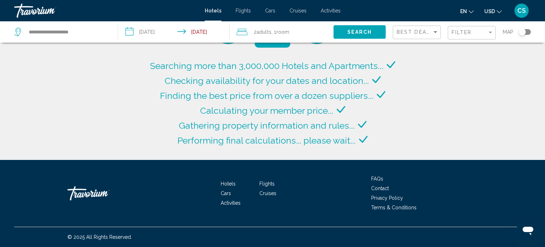
drag, startPoint x: 0, startPoint y: 25, endPoint x: 56, endPoint y: 130, distance: 118.6
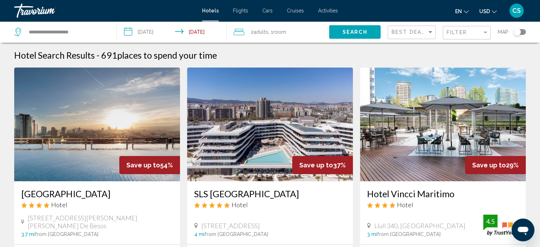
click at [296, 165] on div "Save up to 37%" at bounding box center [322, 165] width 61 height 18
click at [85, 27] on input "**********" at bounding box center [67, 32] width 78 height 11
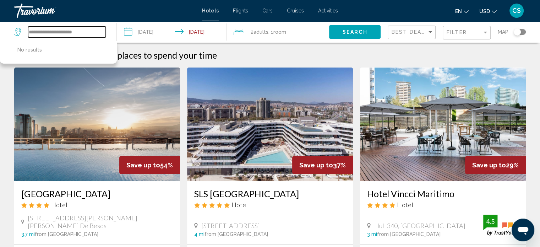
type input "**********"
